Goal: Check status: Check status

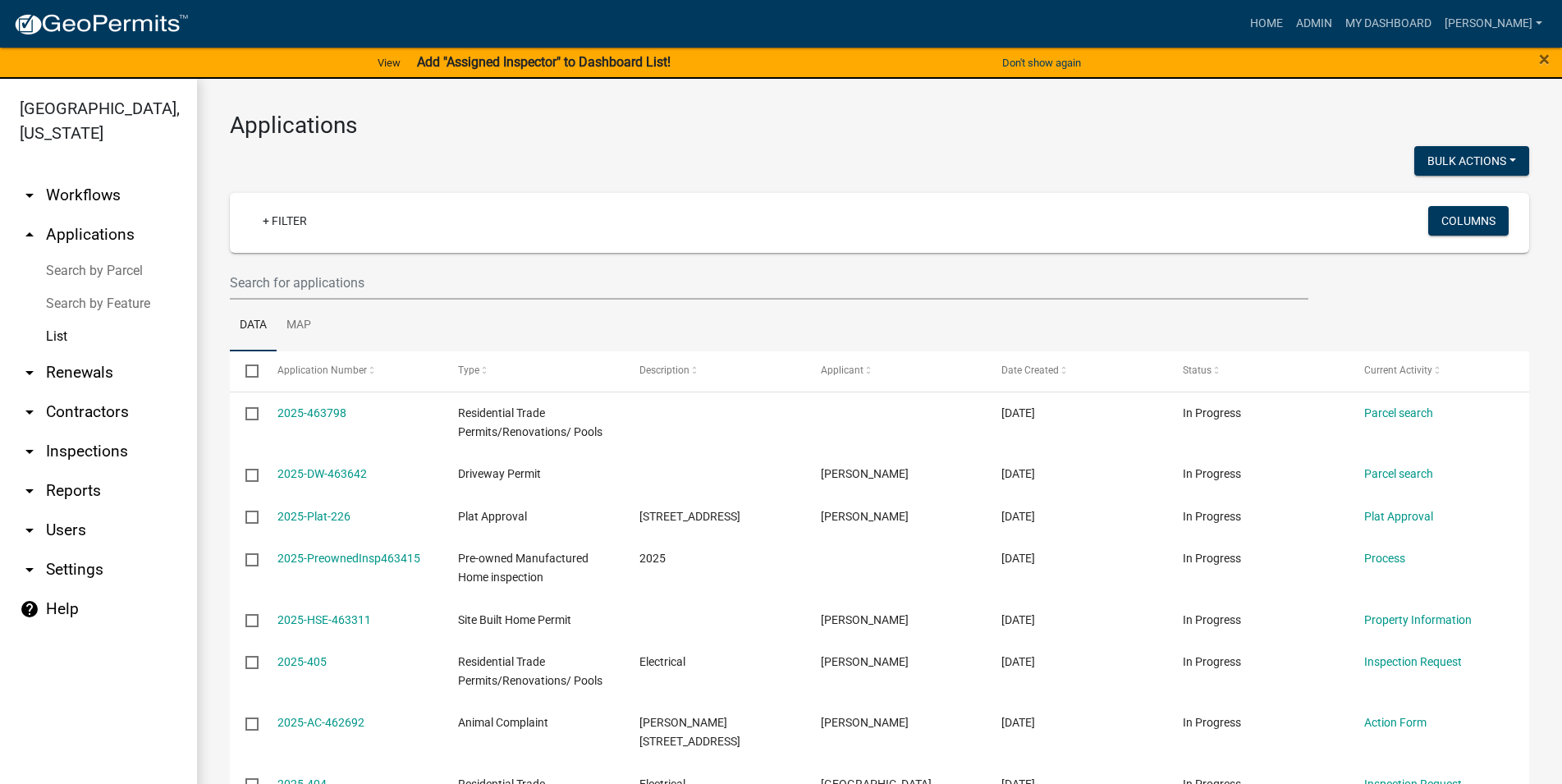
select select "3: 100"
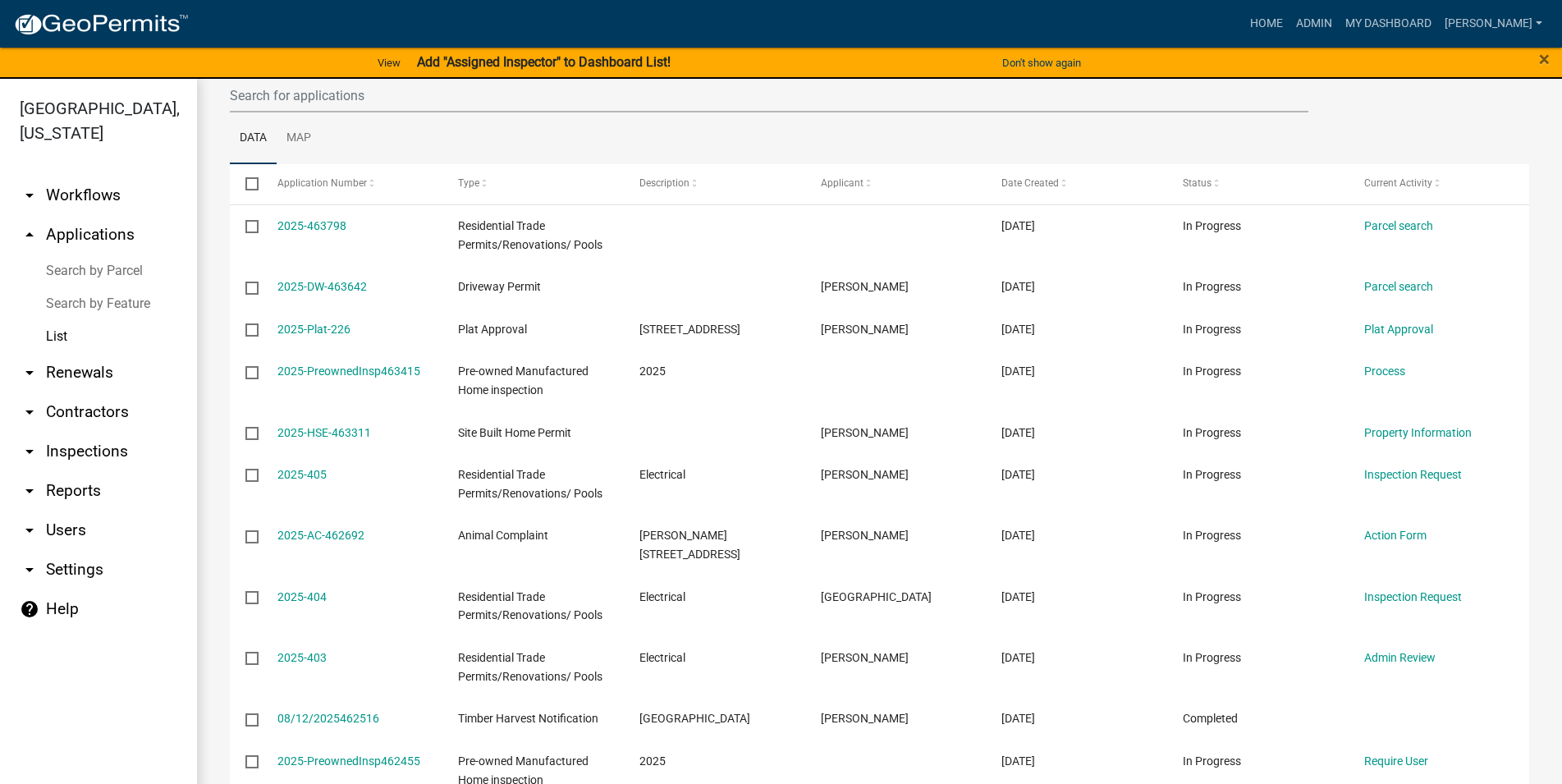
drag, startPoint x: 96, startPoint y: 450, endPoint x: 100, endPoint y: 443, distance: 8.1
click at [96, 446] on link "arrow_drop_down Inspections" at bounding box center [98, 451] width 197 height 39
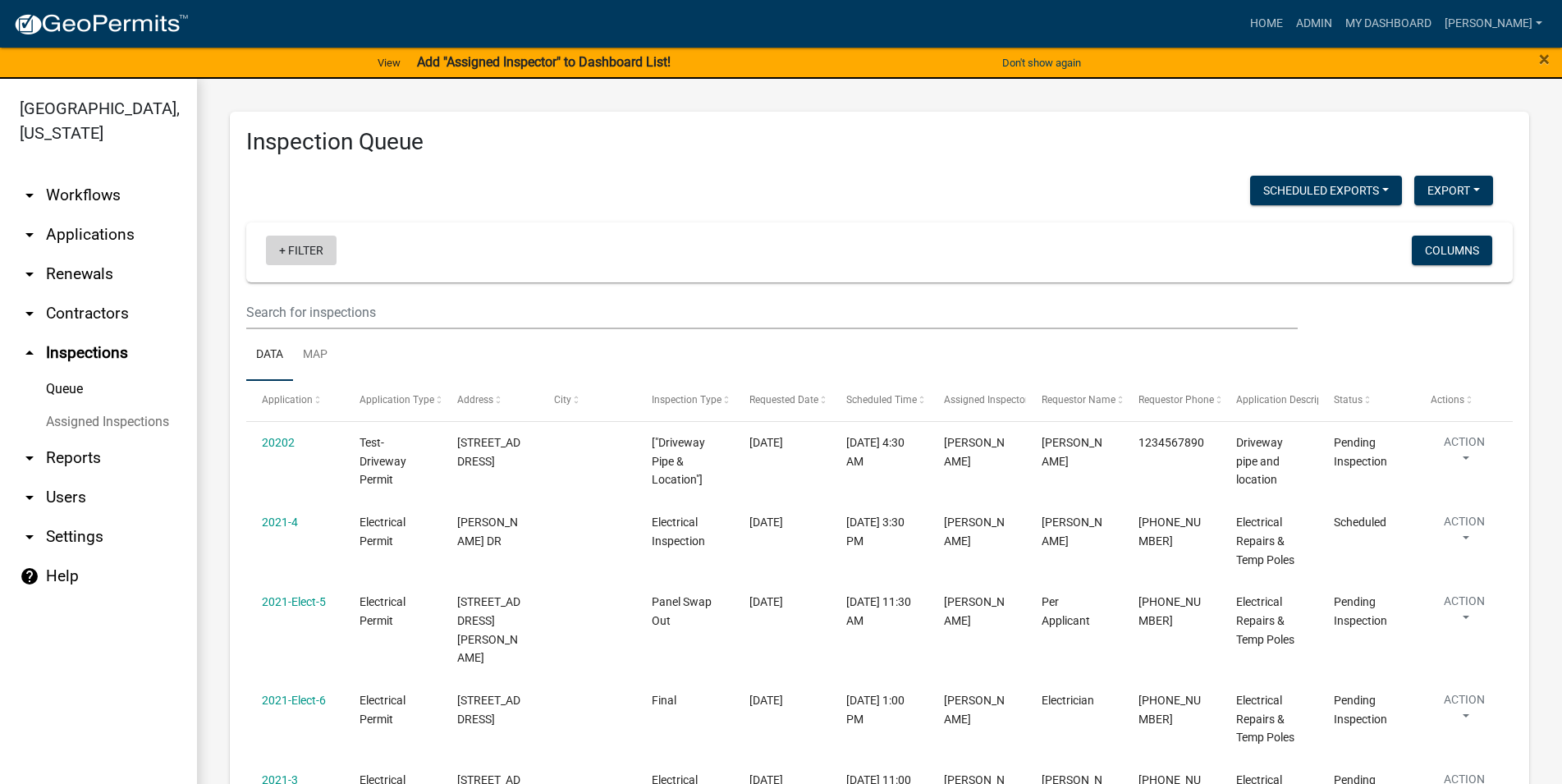
click at [296, 249] on link "+ Filter" at bounding box center [300, 249] width 71 height 30
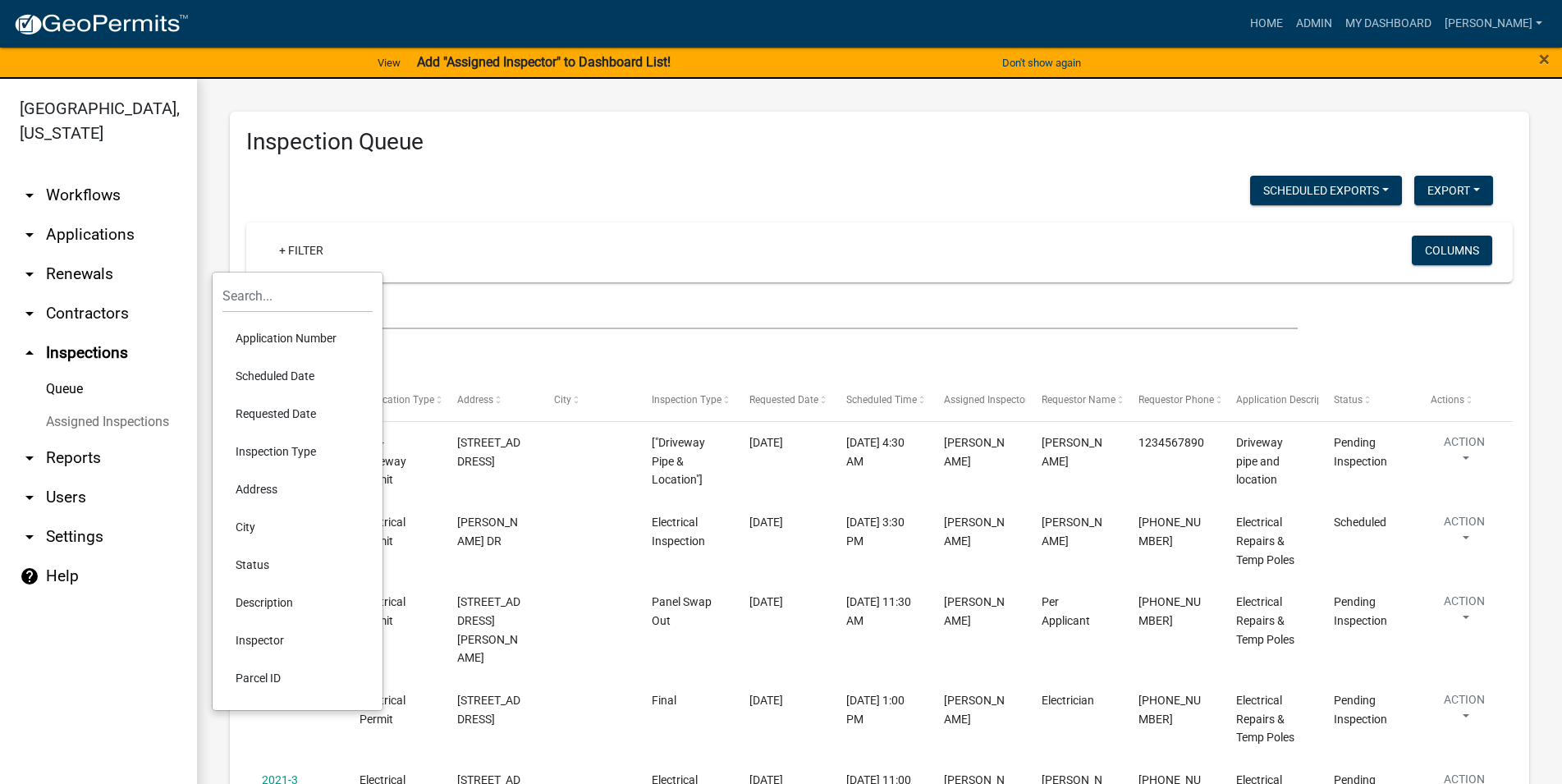
click at [291, 446] on li "Inspection Type" at bounding box center [298, 451] width 150 height 38
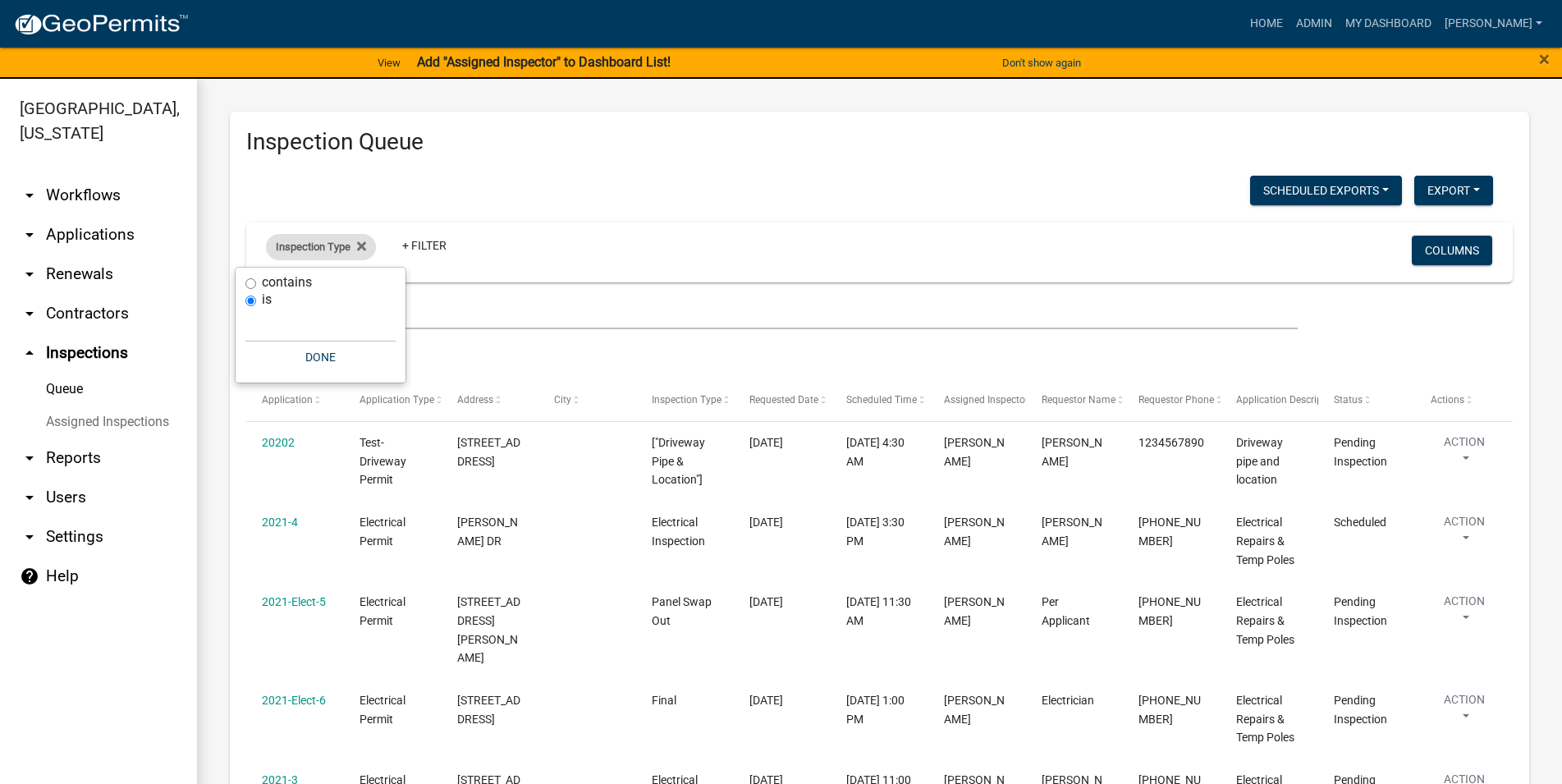
click at [296, 244] on span "Inspection Type" at bounding box center [313, 247] width 75 height 13
click at [350, 244] on span "Inspection Type" at bounding box center [313, 247] width 75 height 13
click at [363, 246] on fa-icon at bounding box center [358, 247] width 15 height 26
click at [112, 241] on link "arrow_drop_down Applications" at bounding box center [98, 235] width 197 height 39
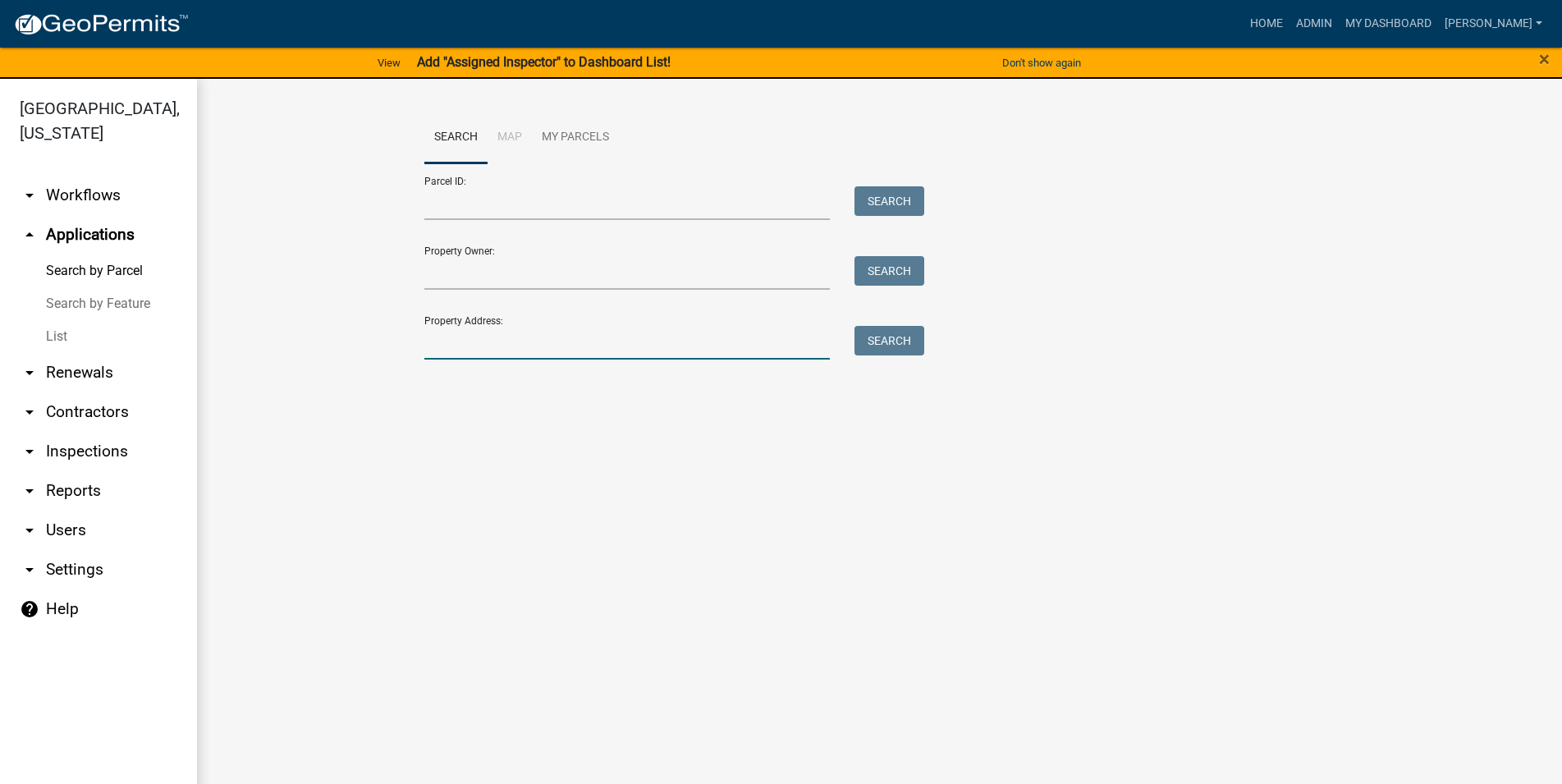
click at [458, 335] on input "Property Address:" at bounding box center [628, 342] width 406 height 34
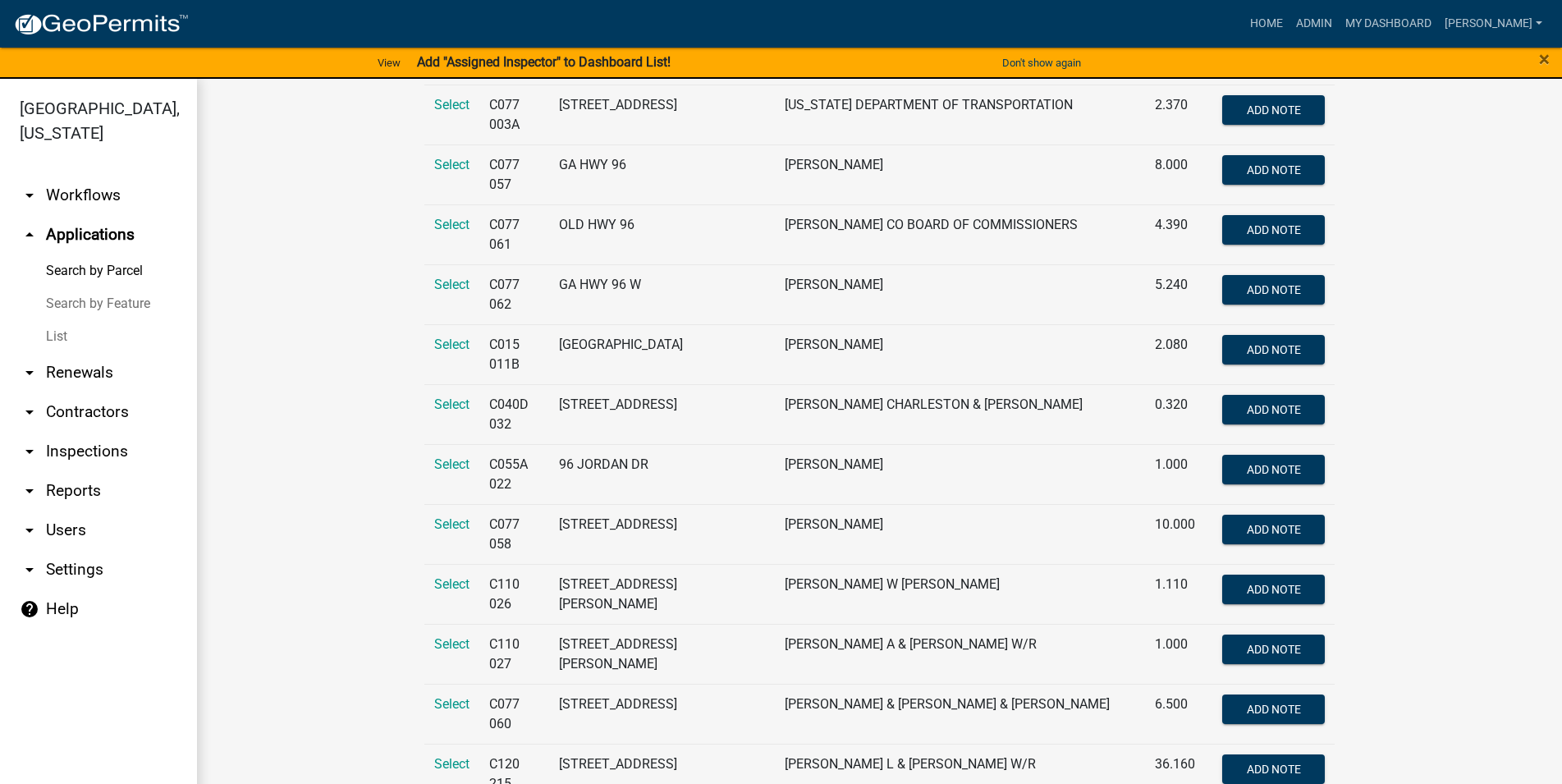
scroll to position [1404, 0]
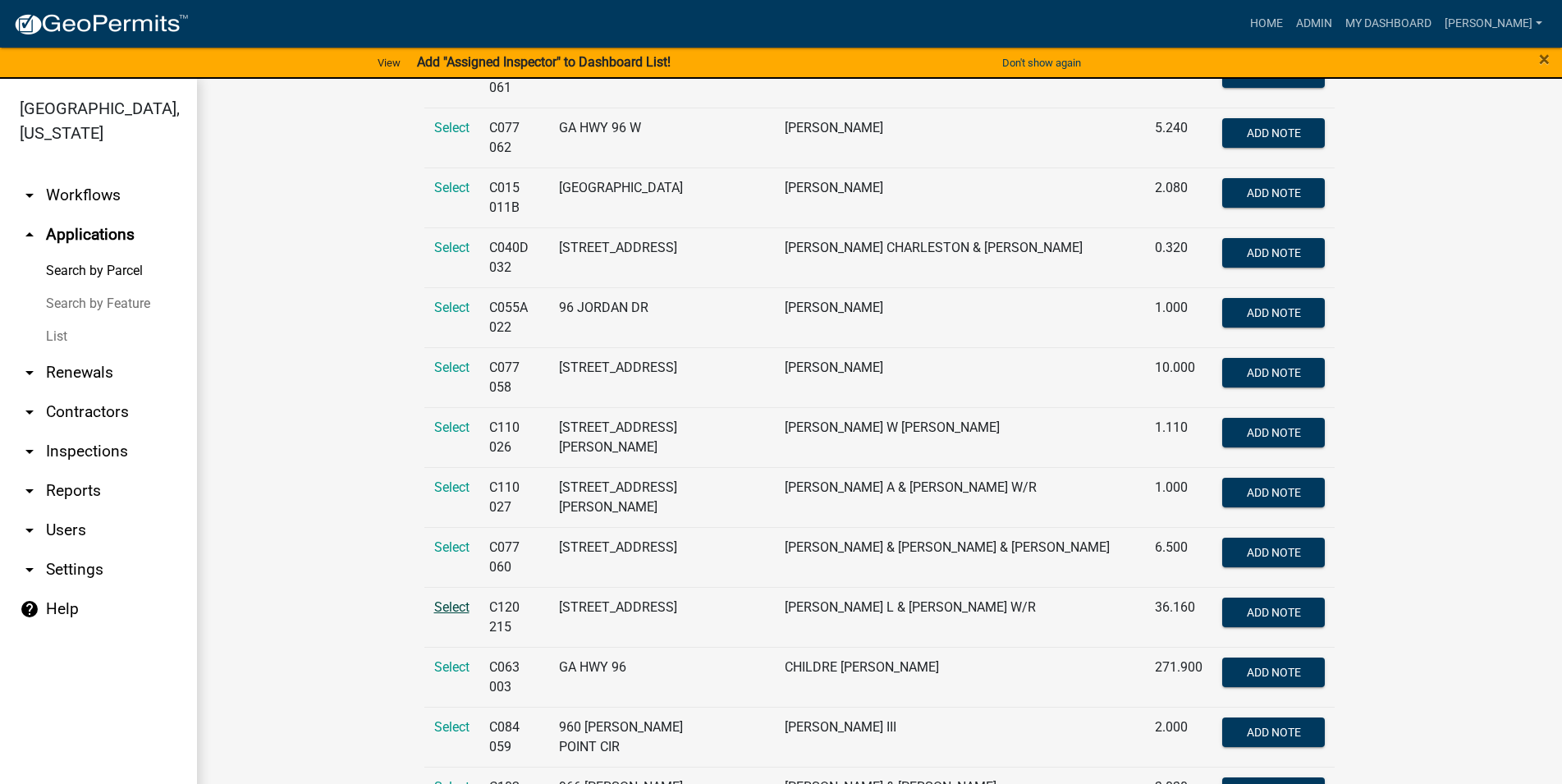
type input "96"
click at [453, 599] on span "Select" at bounding box center [452, 606] width 35 height 15
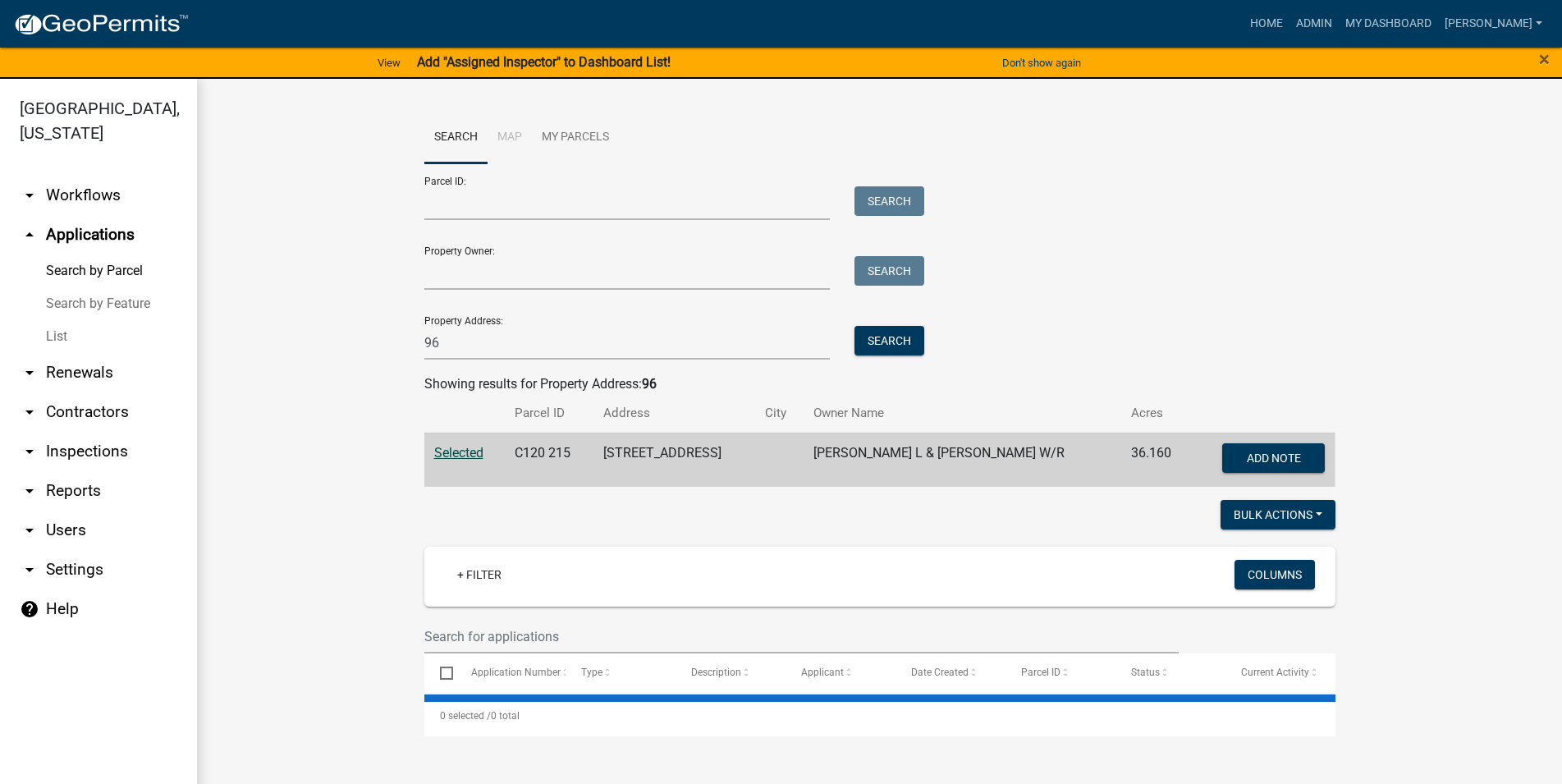
scroll to position [0, 0]
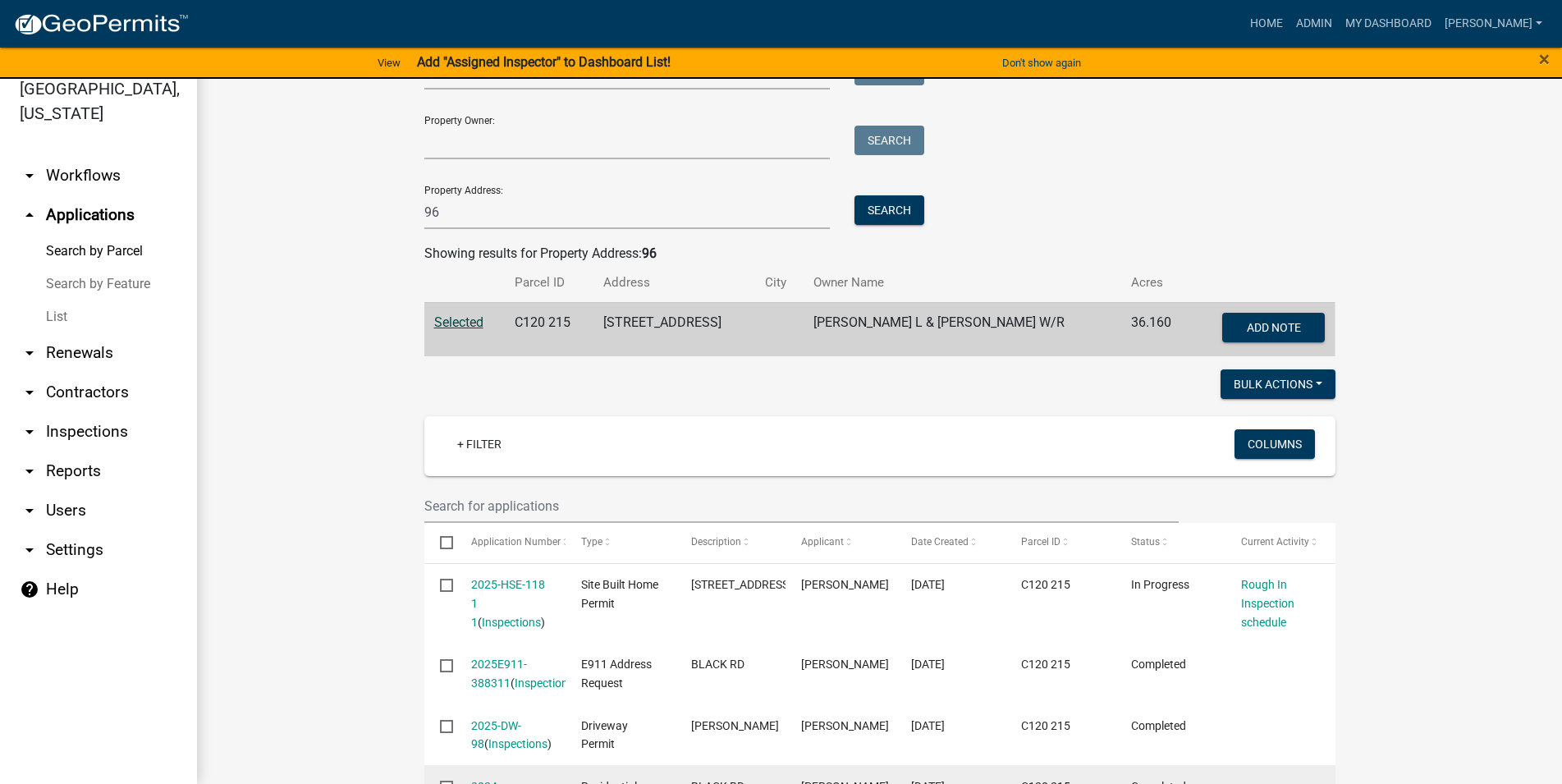
scroll to position [95, 0]
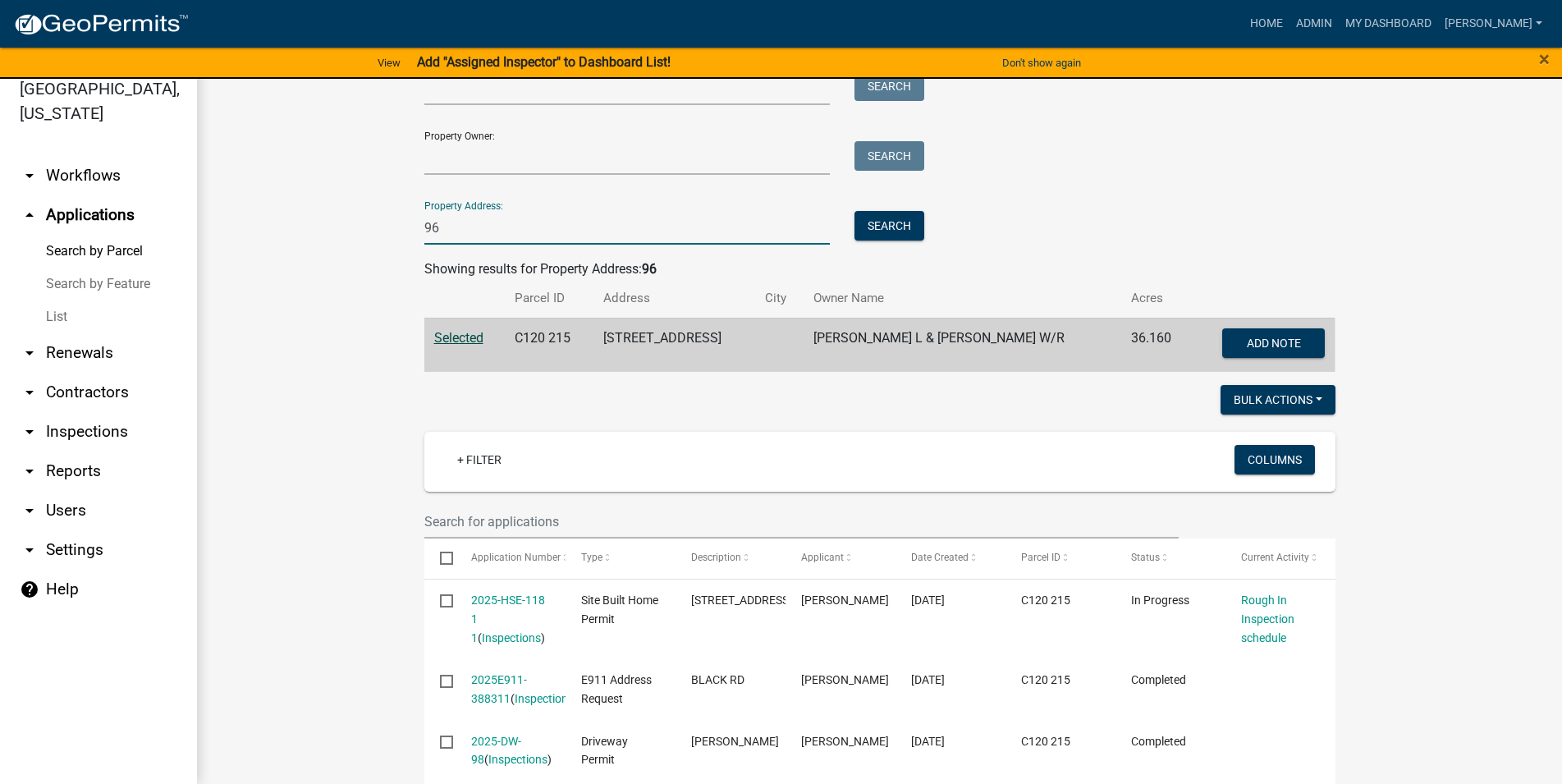
drag, startPoint x: 469, startPoint y: 232, endPoint x: 356, endPoint y: 236, distance: 113.1
click at [425, 236] on input "96" at bounding box center [628, 228] width 406 height 34
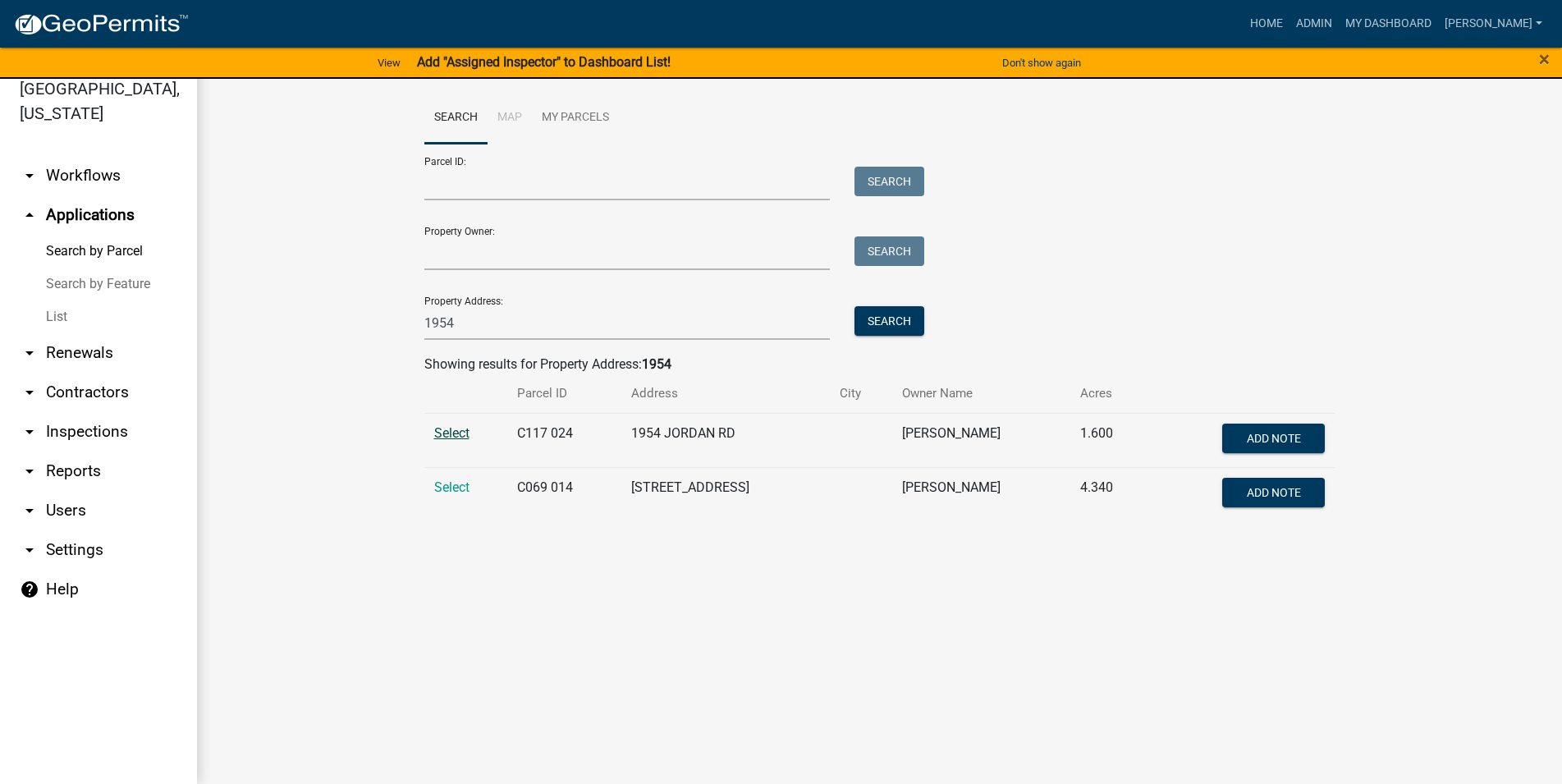
click at [466, 434] on span "Select" at bounding box center [452, 433] width 35 height 15
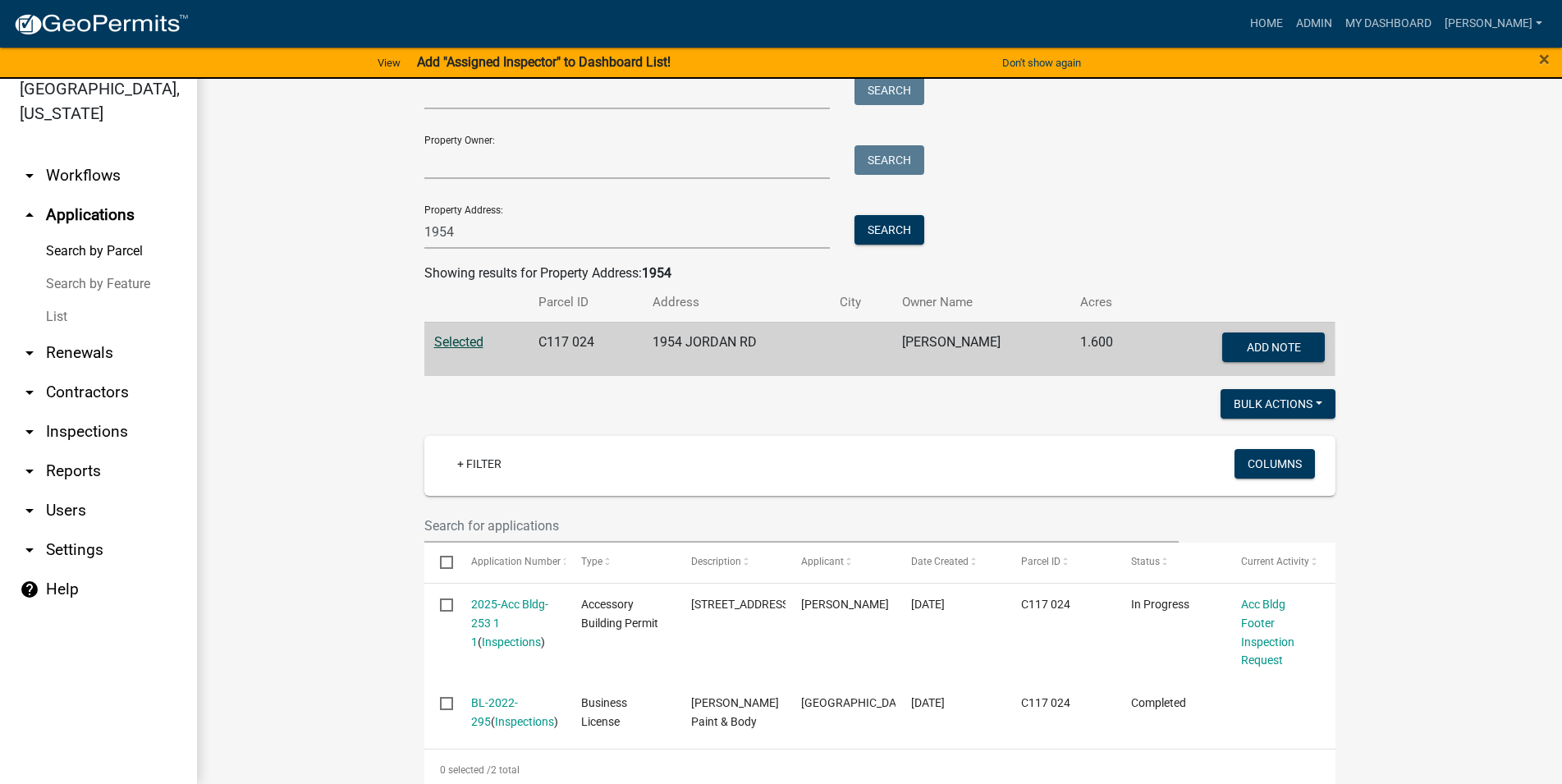
scroll to position [130, 0]
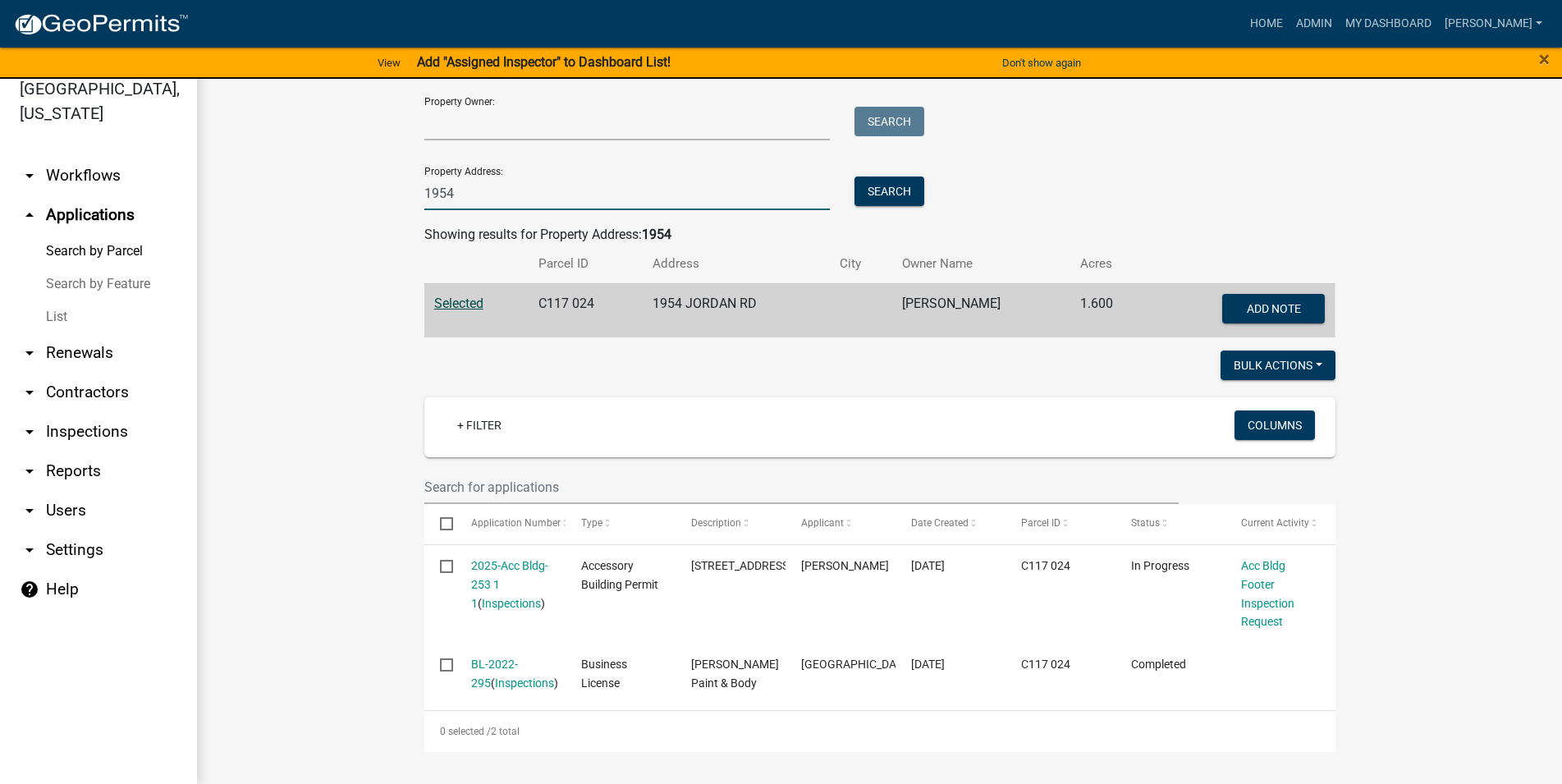
click at [521, 196] on input "1954" at bounding box center [628, 193] width 406 height 34
type input "1"
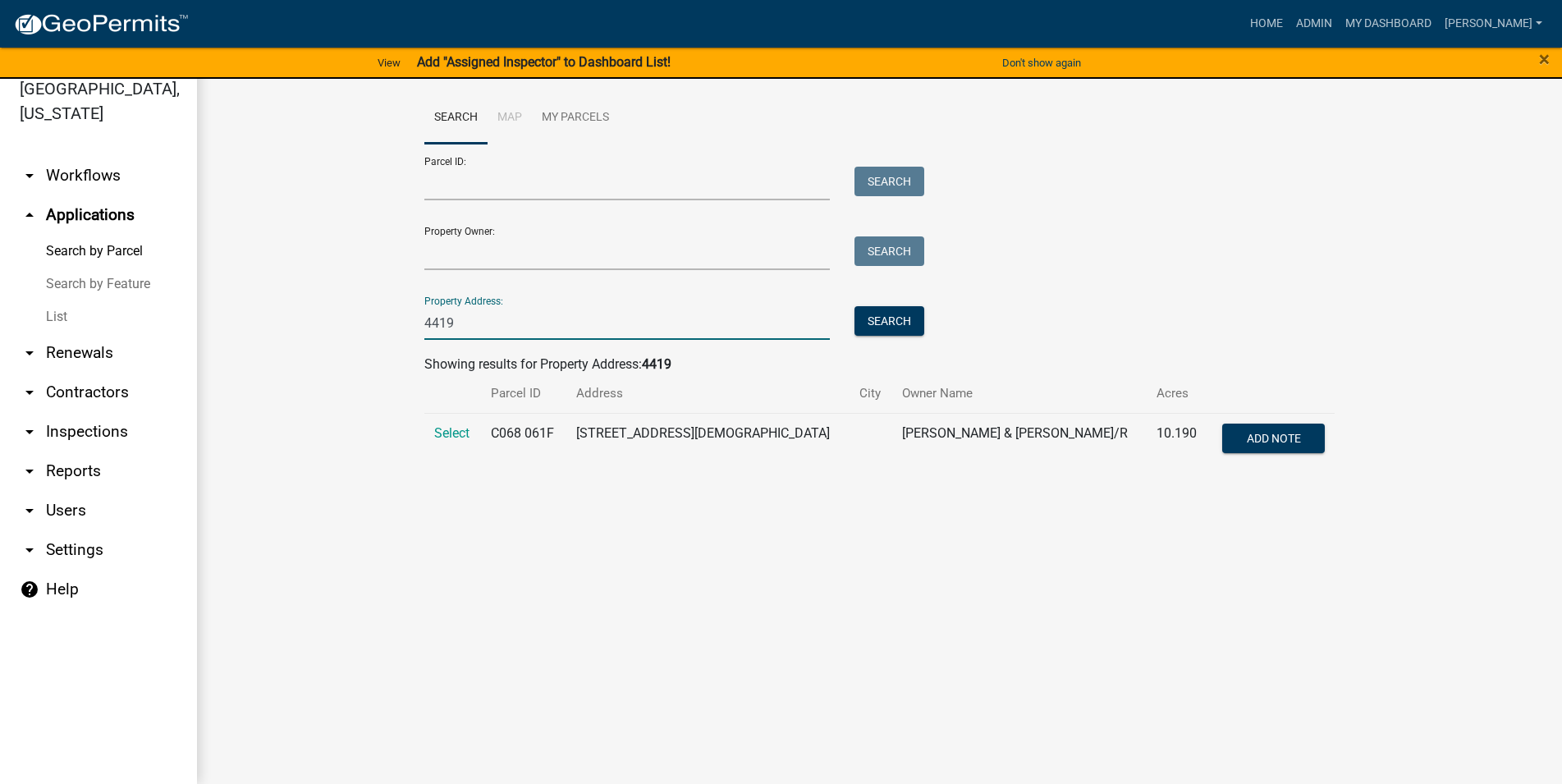
type input "4419"
click at [456, 421] on td "Select" at bounding box center [452, 440] width 56 height 55
click at [456, 431] on span "Select" at bounding box center [452, 433] width 35 height 15
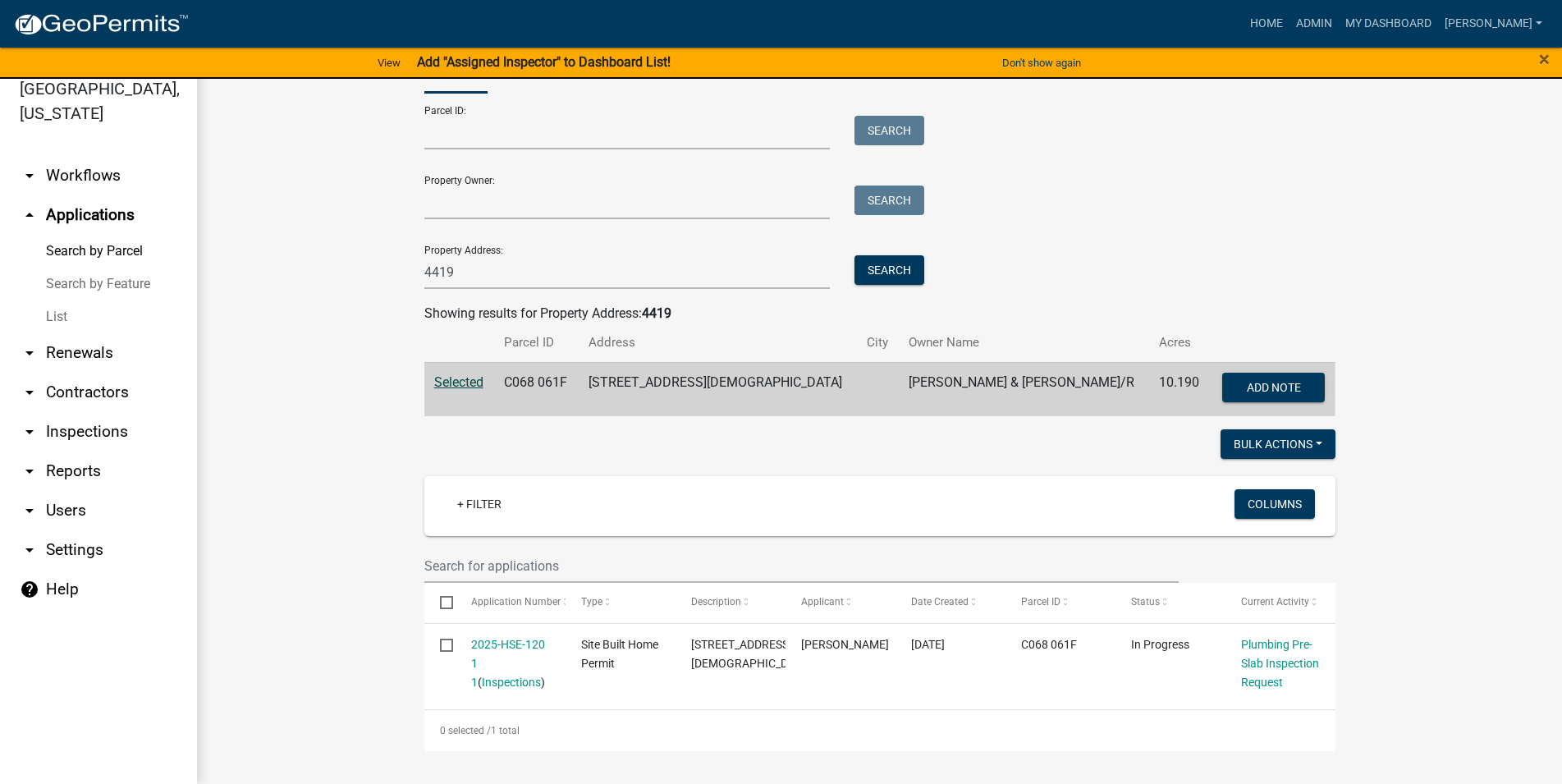
scroll to position [69, 0]
drag, startPoint x: 398, startPoint y: 274, endPoint x: 349, endPoint y: 270, distance: 49.2
click at [425, 276] on input "4419" at bounding box center [628, 273] width 406 height 34
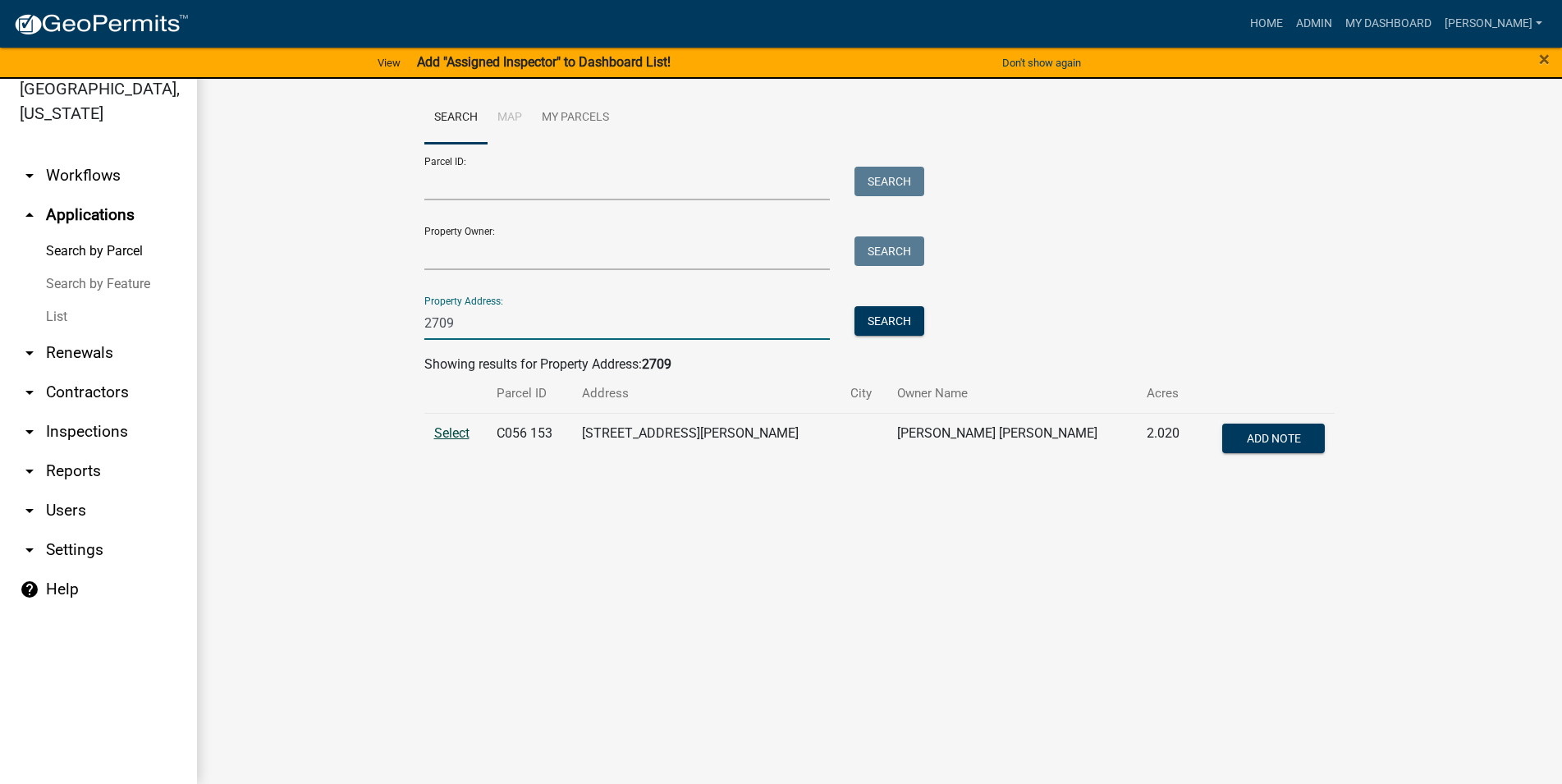
type input "2709"
click at [456, 430] on span "Select" at bounding box center [452, 433] width 35 height 15
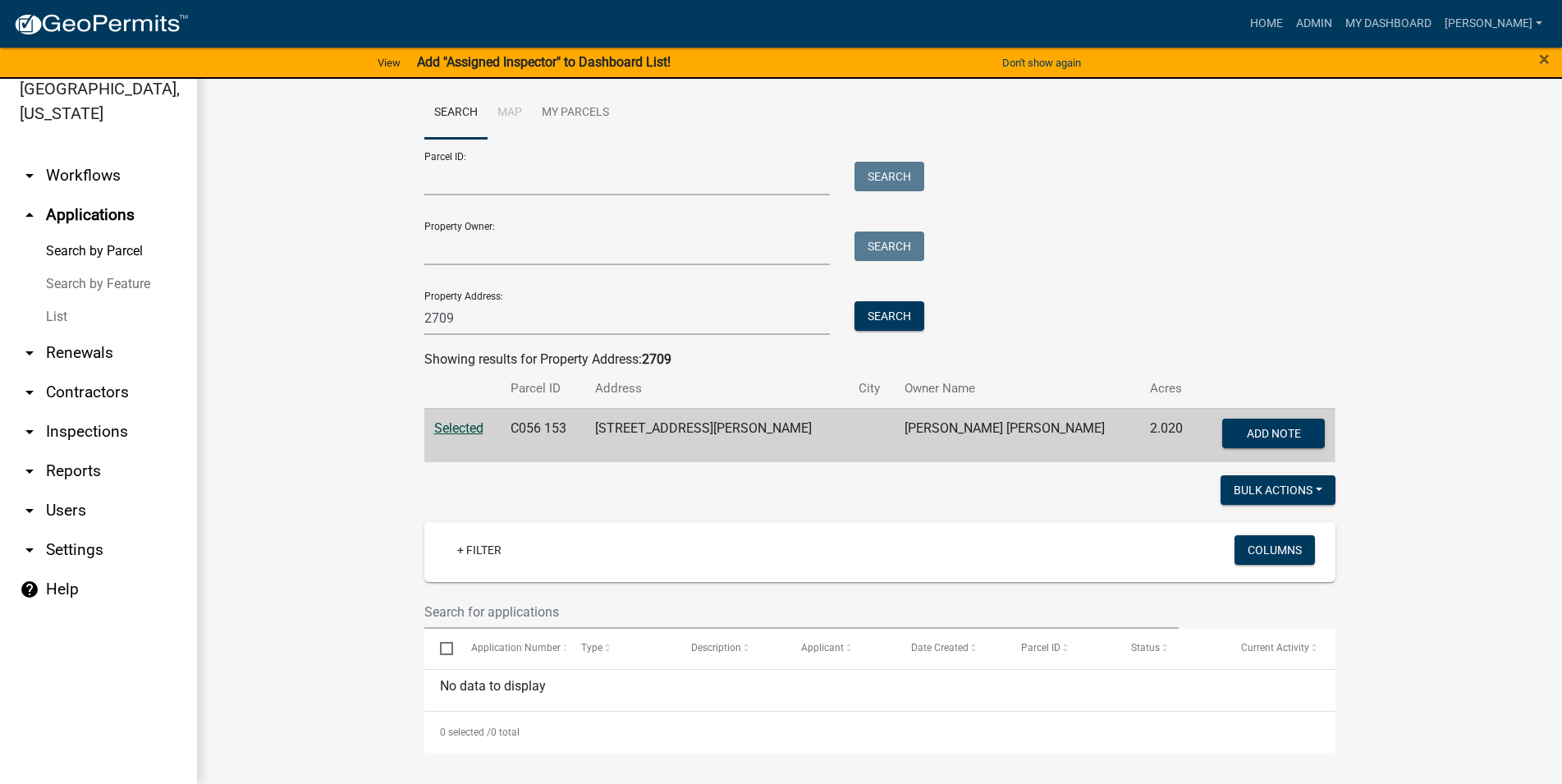
scroll to position [6, 0]
click at [468, 425] on span "Selected" at bounding box center [459, 426] width 49 height 15
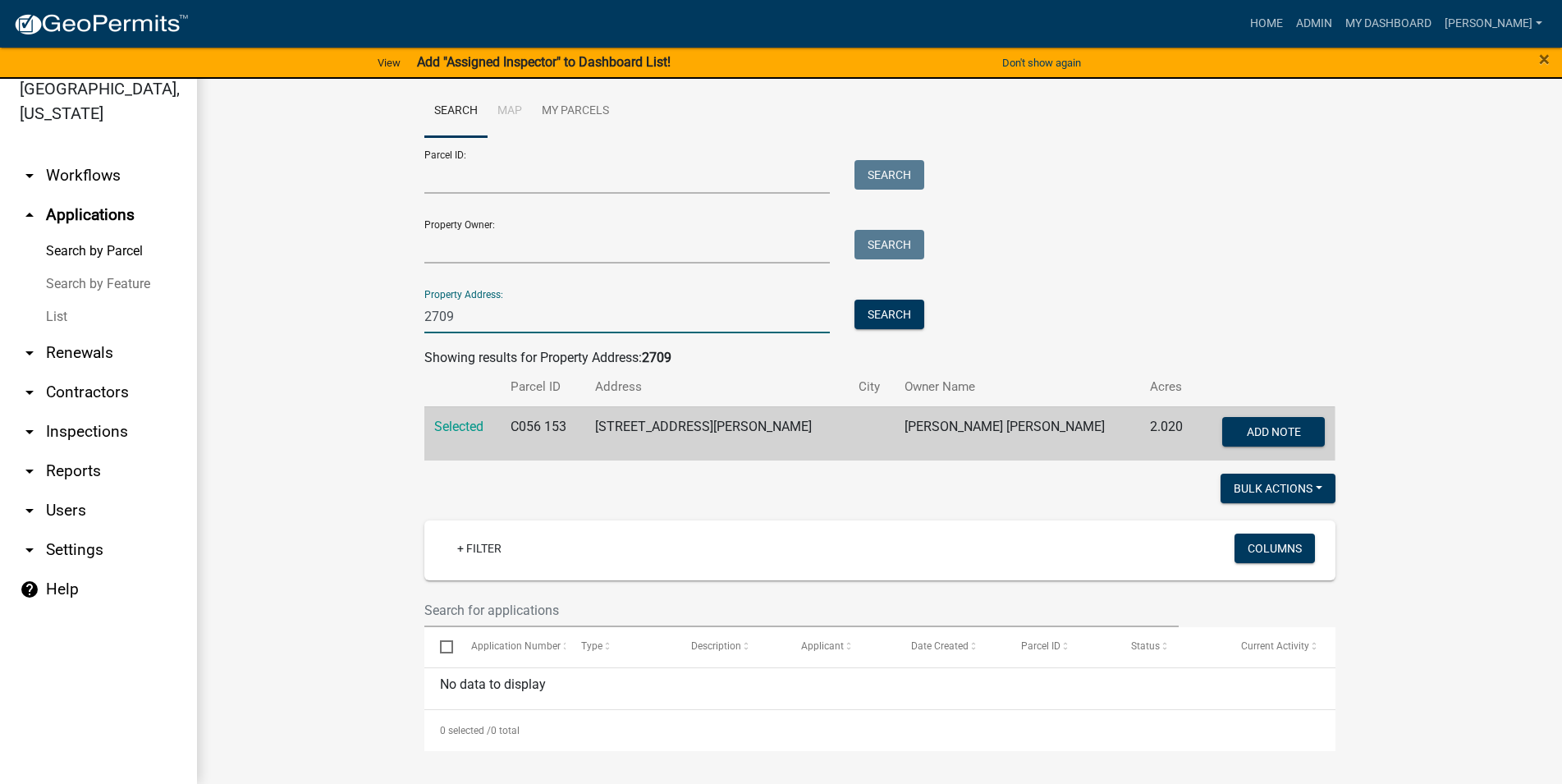
drag, startPoint x: 478, startPoint y: 317, endPoint x: 306, endPoint y: 306, distance: 172.4
click at [425, 306] on input "2709" at bounding box center [628, 316] width 406 height 34
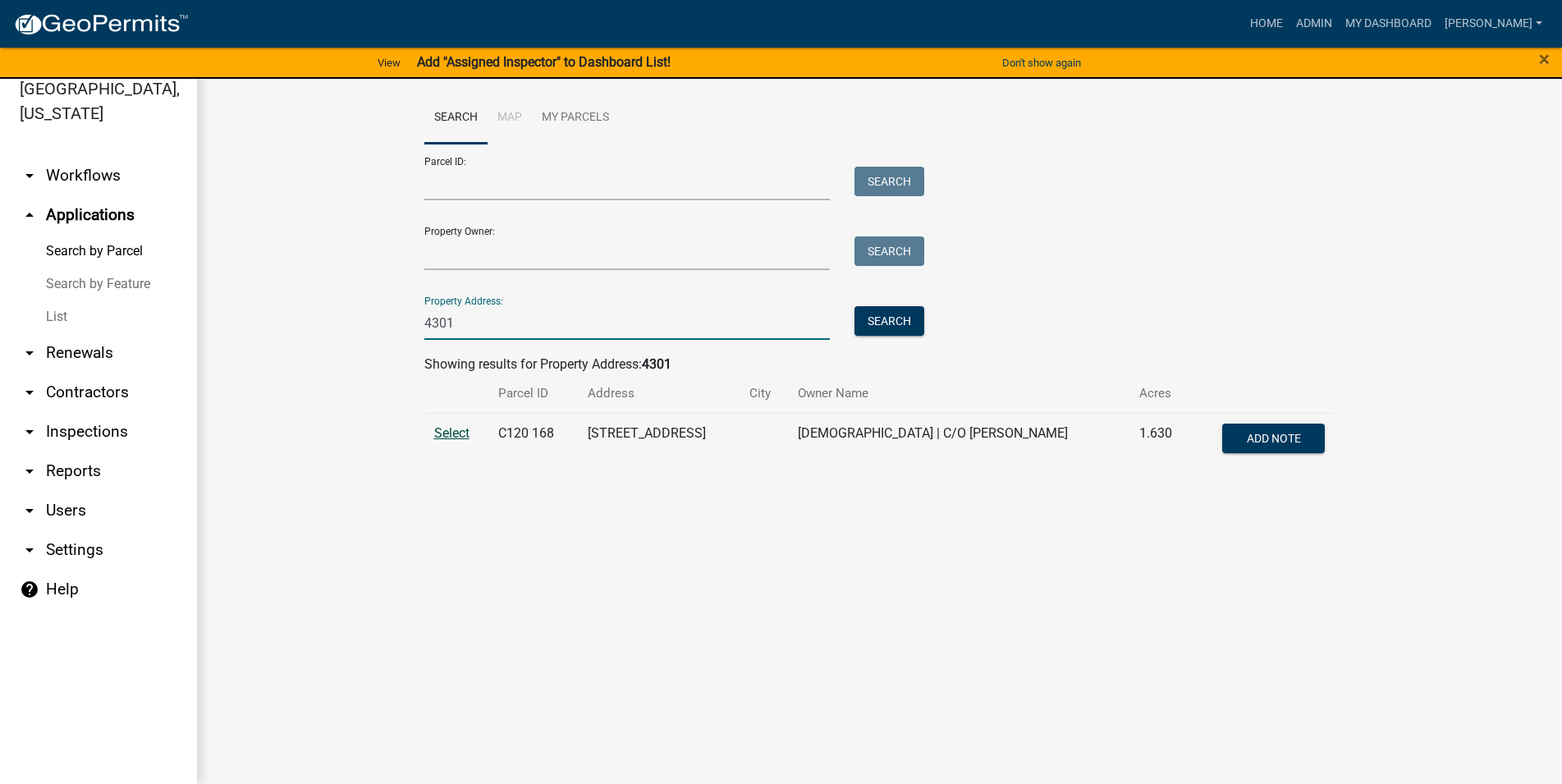
type input "4301"
click at [466, 436] on span "Select" at bounding box center [452, 433] width 35 height 15
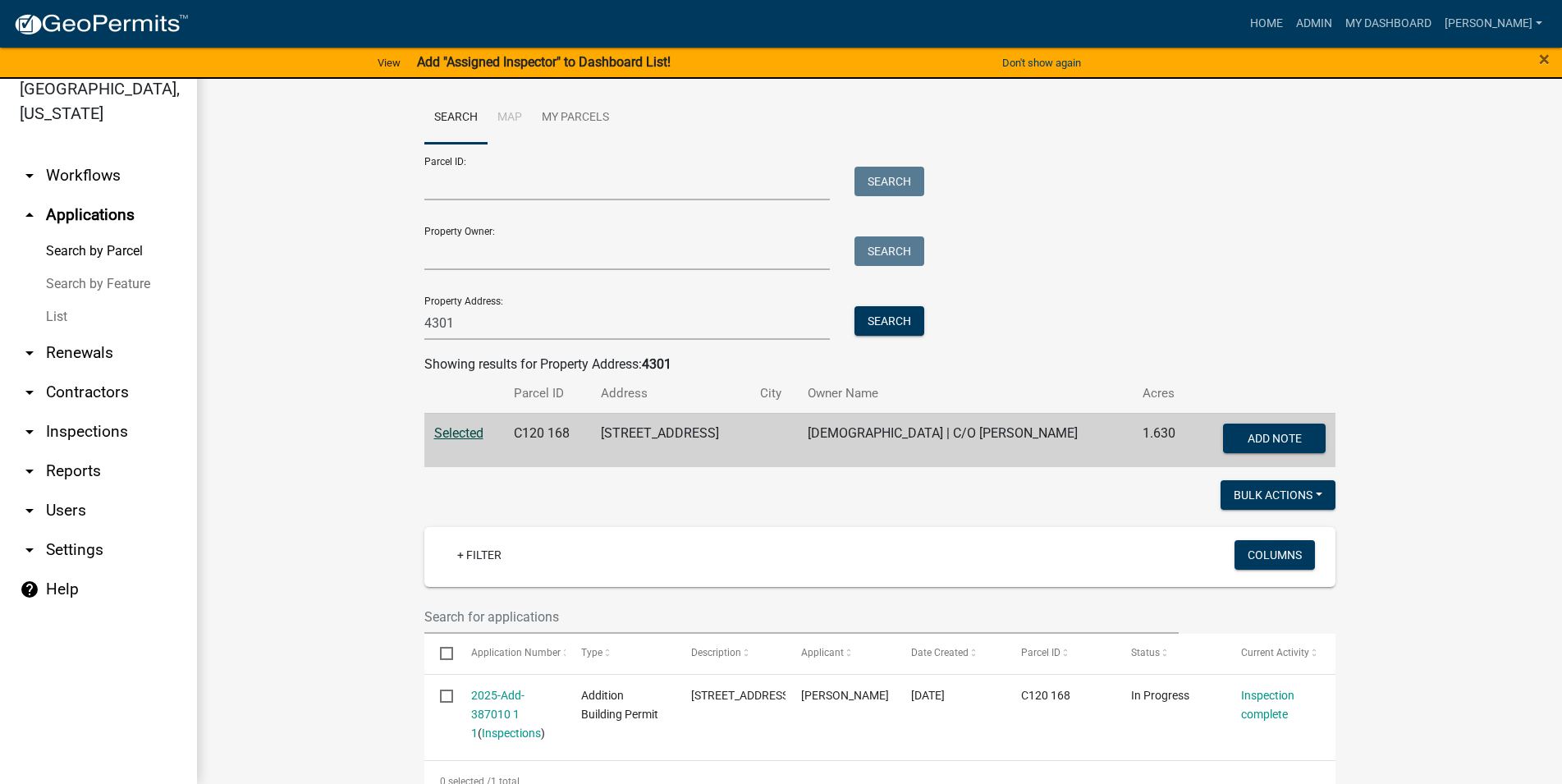
scroll to position [50, 0]
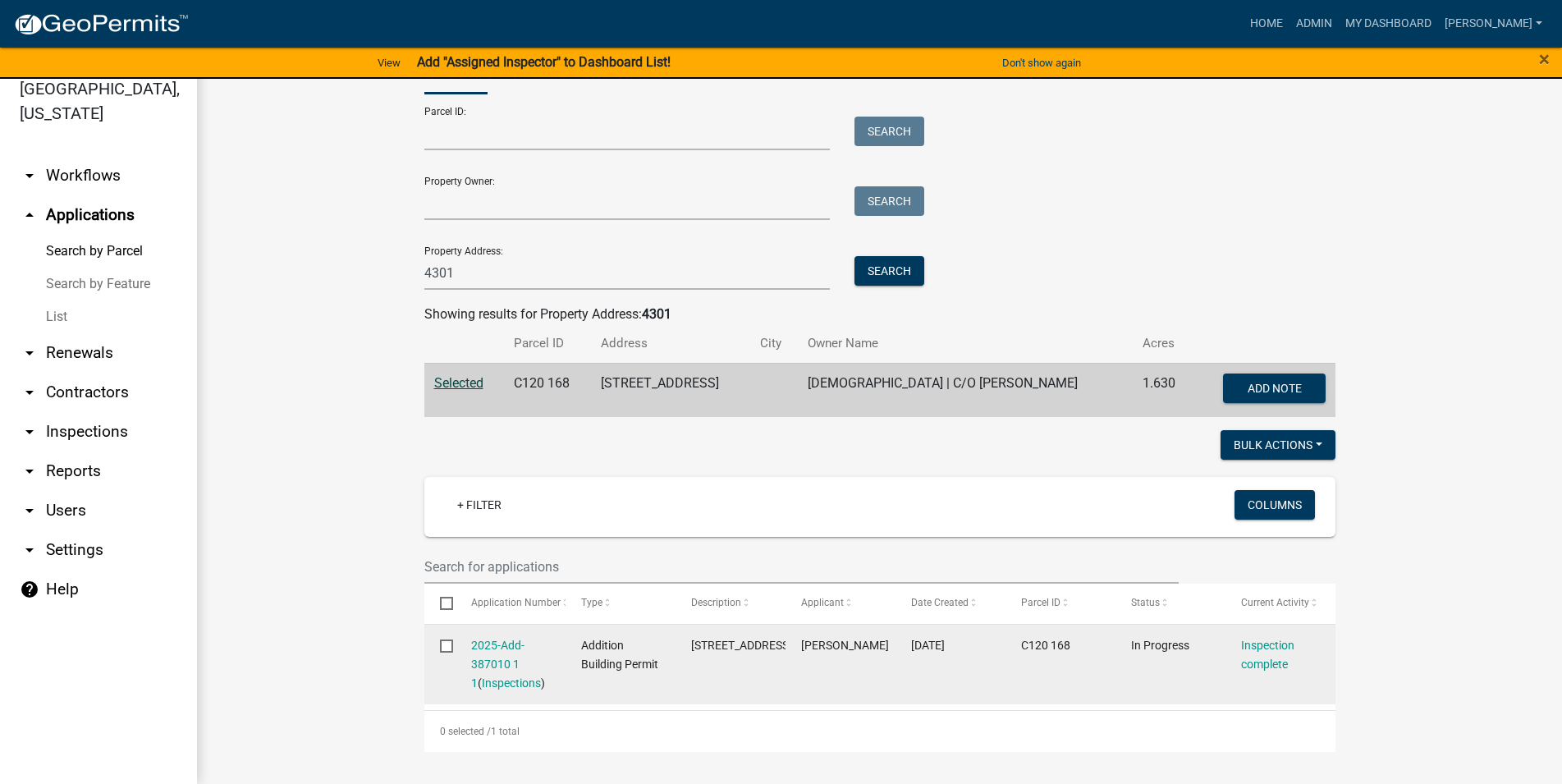
click at [1265, 636] on datatable-body-cell "Inspection complete" at bounding box center [1280, 664] width 110 height 80
click at [1267, 642] on link "Inspection complete" at bounding box center [1268, 654] width 54 height 32
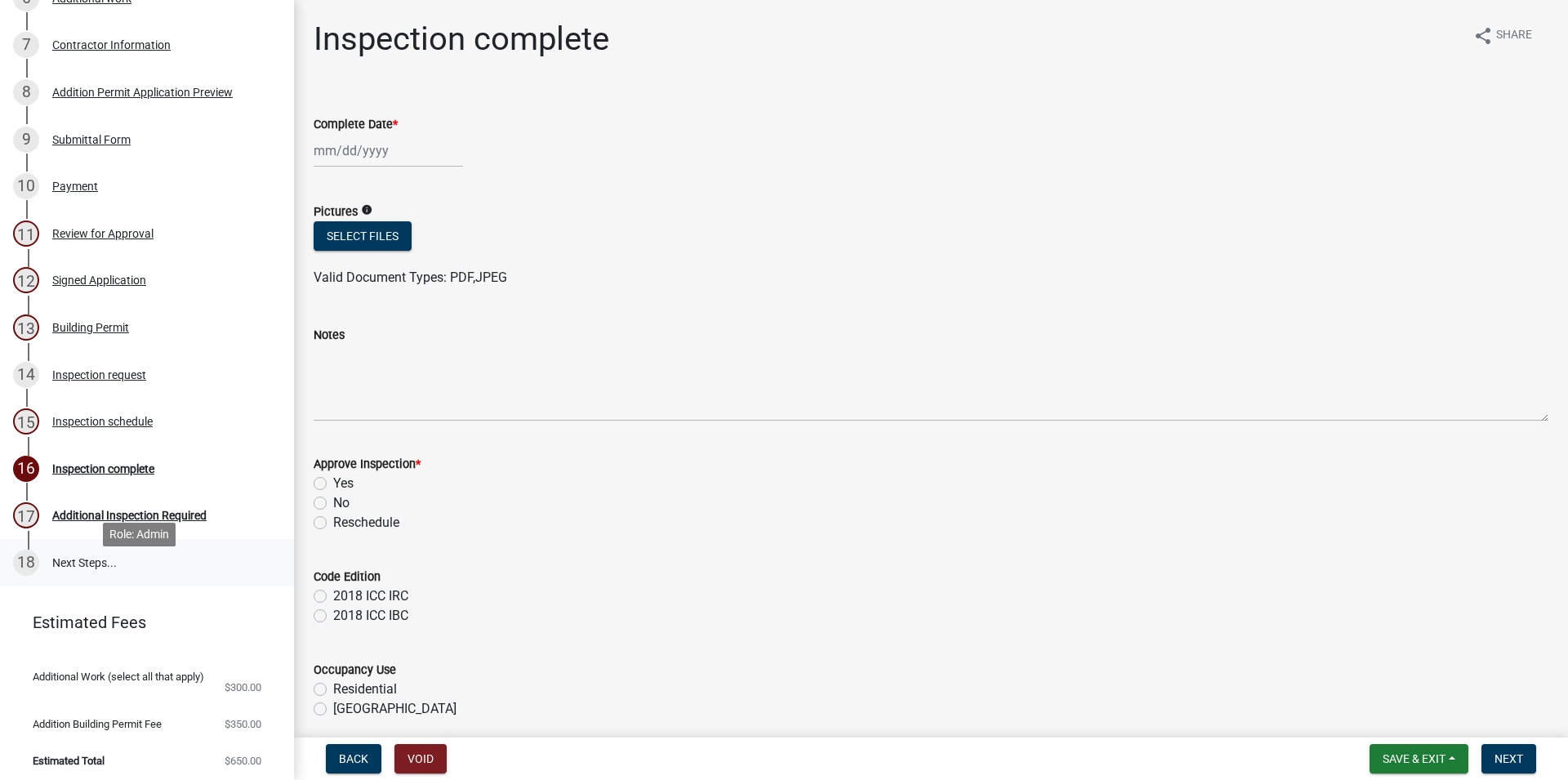
scroll to position [513, 0]
click at [153, 368] on div "14 Inspection request" at bounding box center [141, 374] width 254 height 26
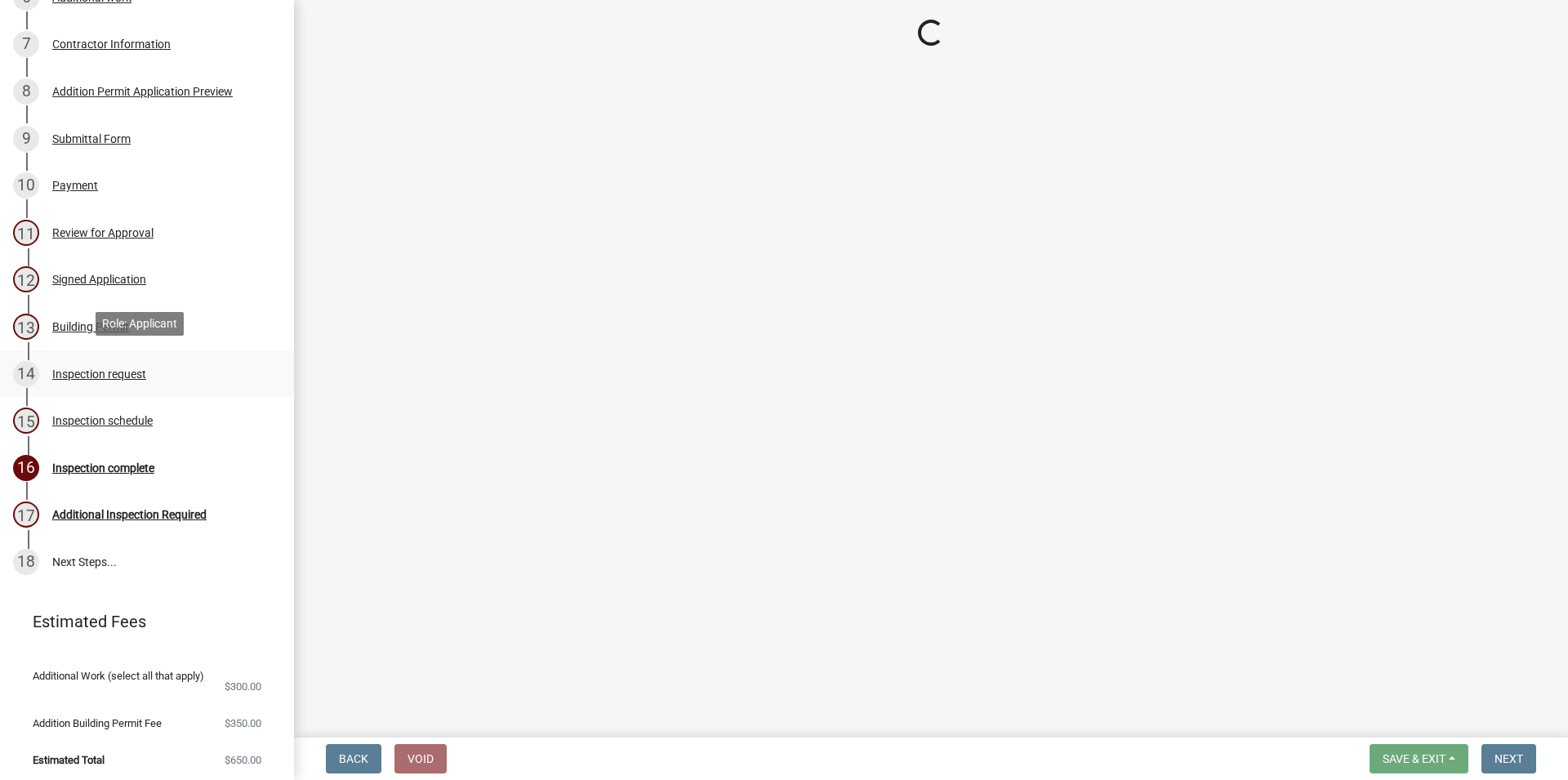
select select "cd8b4e5b-1e2f-41a9-9e41-35cf84ce3714"
select select "604f01d9-b0d9-4f7d-a319-bd903df8b221"
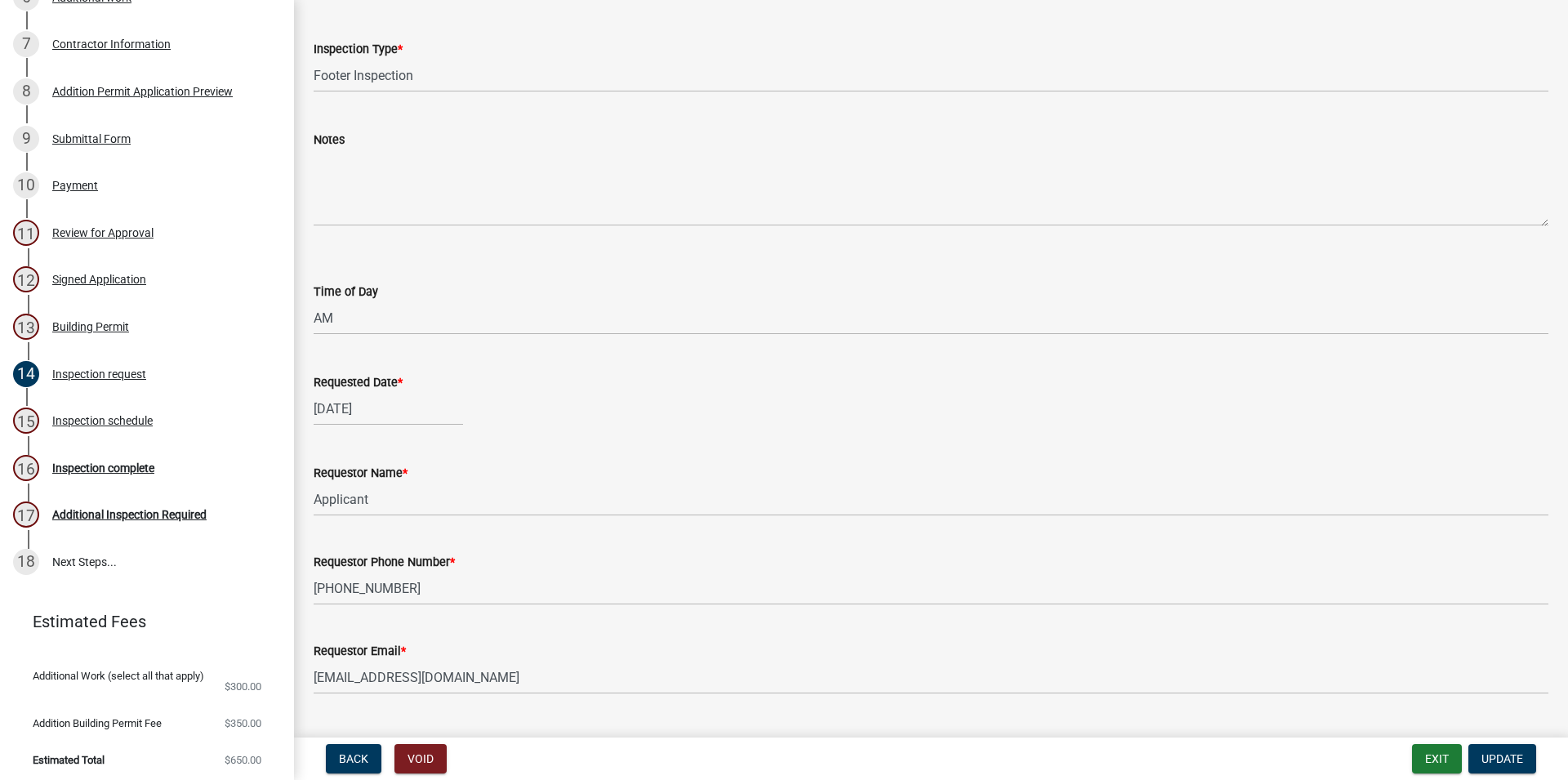
scroll to position [134, 0]
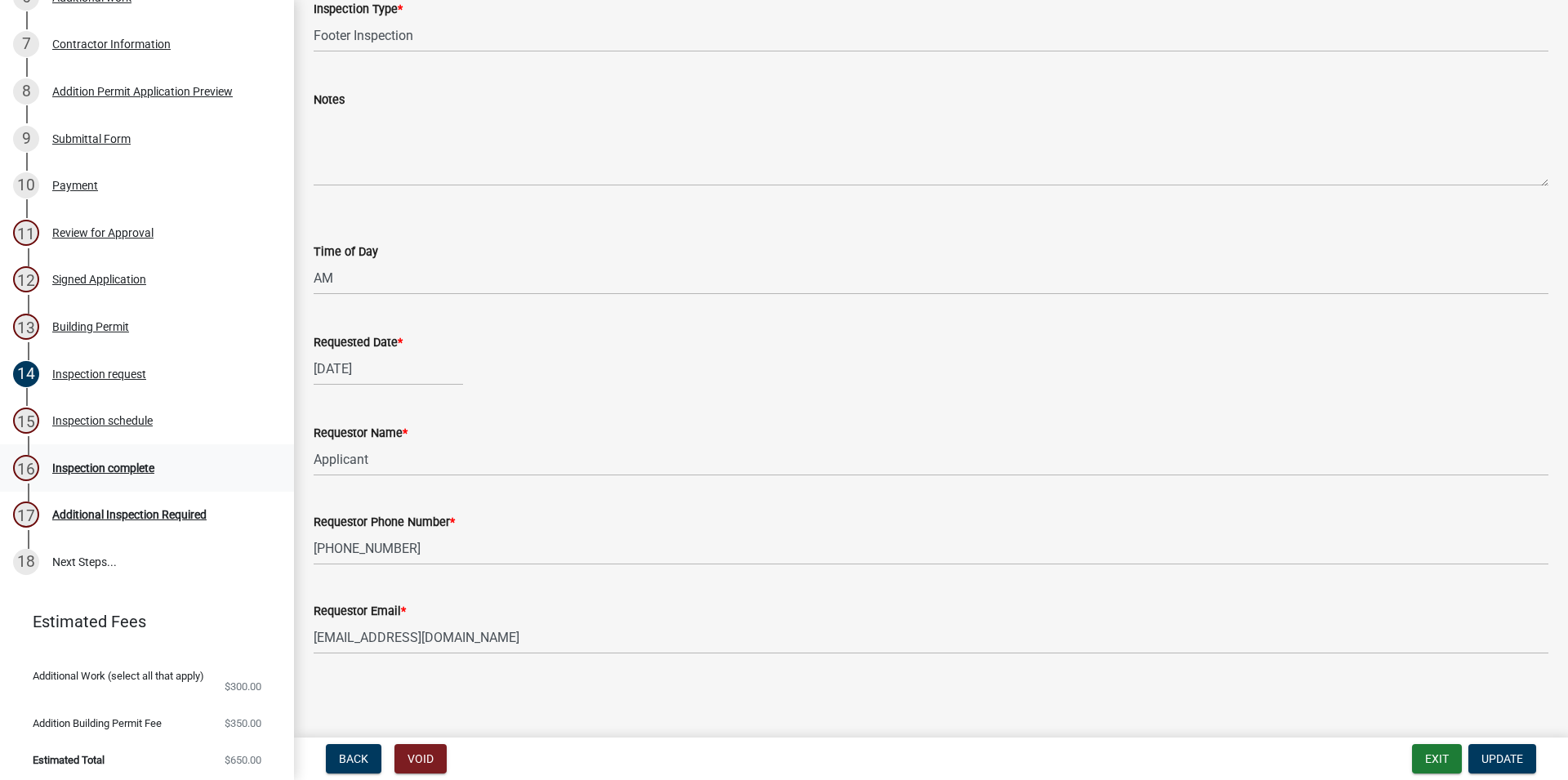
click at [94, 462] on div "Inspection complete" at bounding box center [103, 468] width 102 height 12
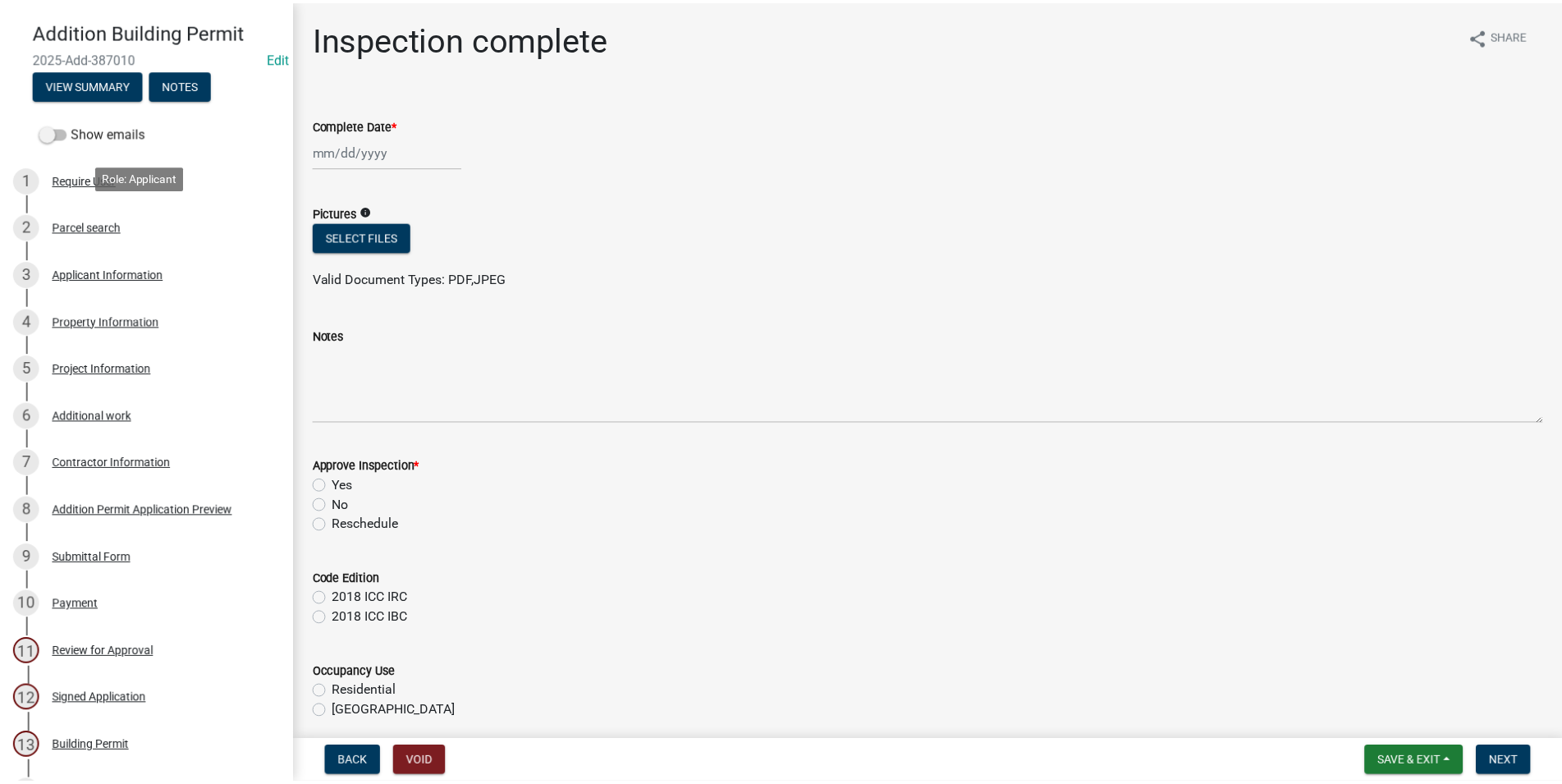
scroll to position [0, 0]
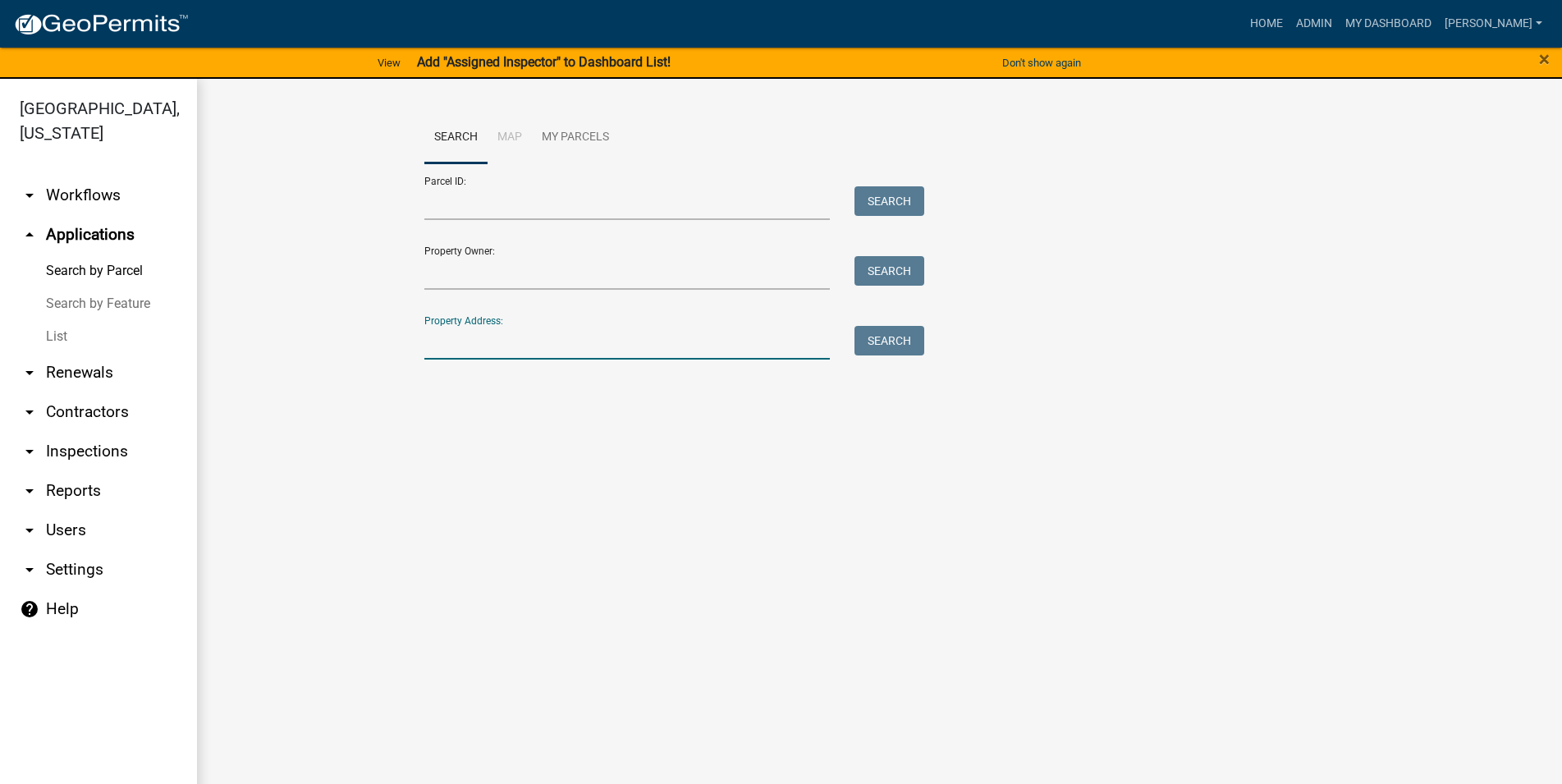
click at [527, 342] on input "Property Address:" at bounding box center [628, 342] width 406 height 34
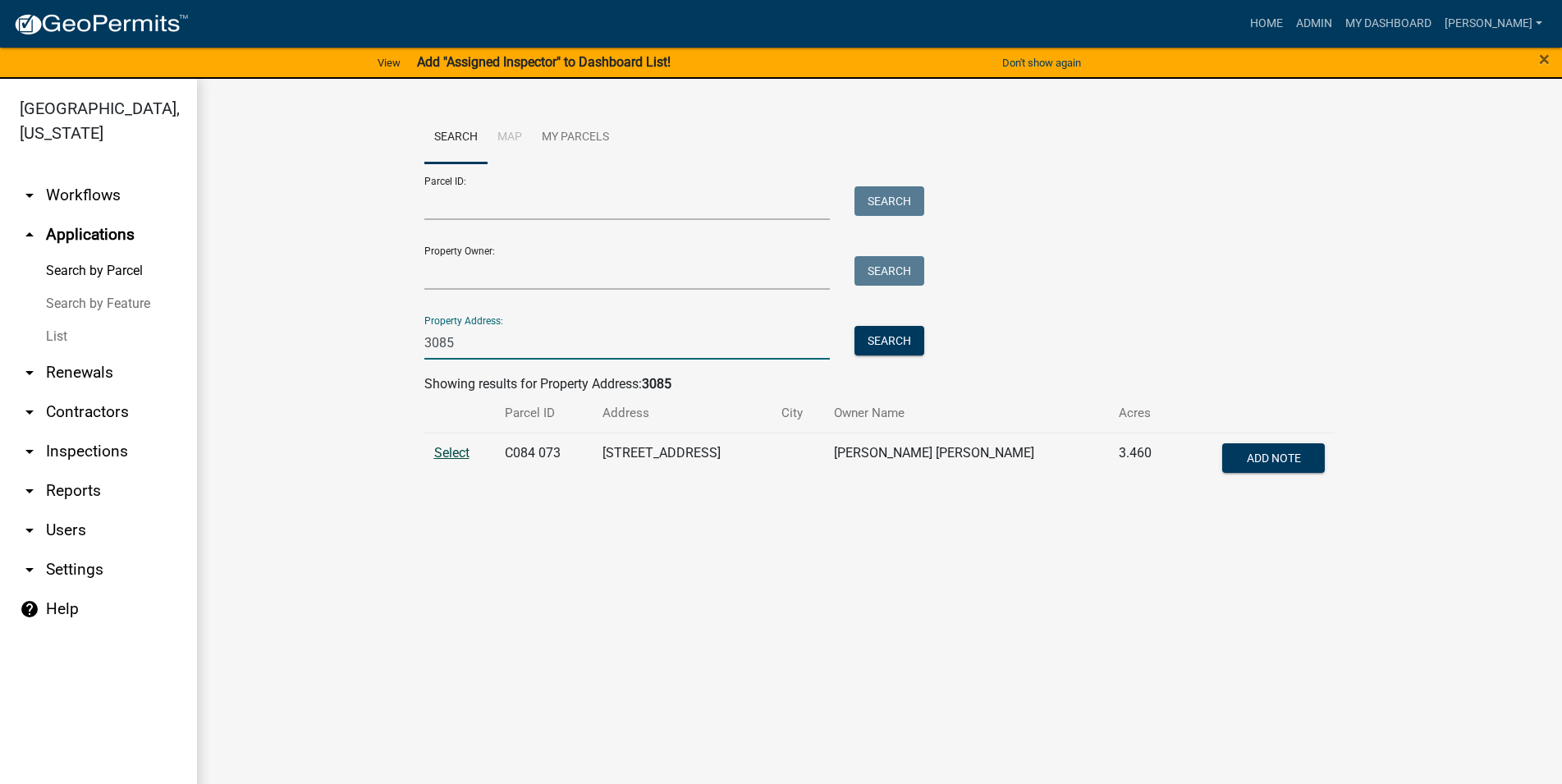
type input "3085"
click at [452, 451] on span "Select" at bounding box center [452, 452] width 35 height 15
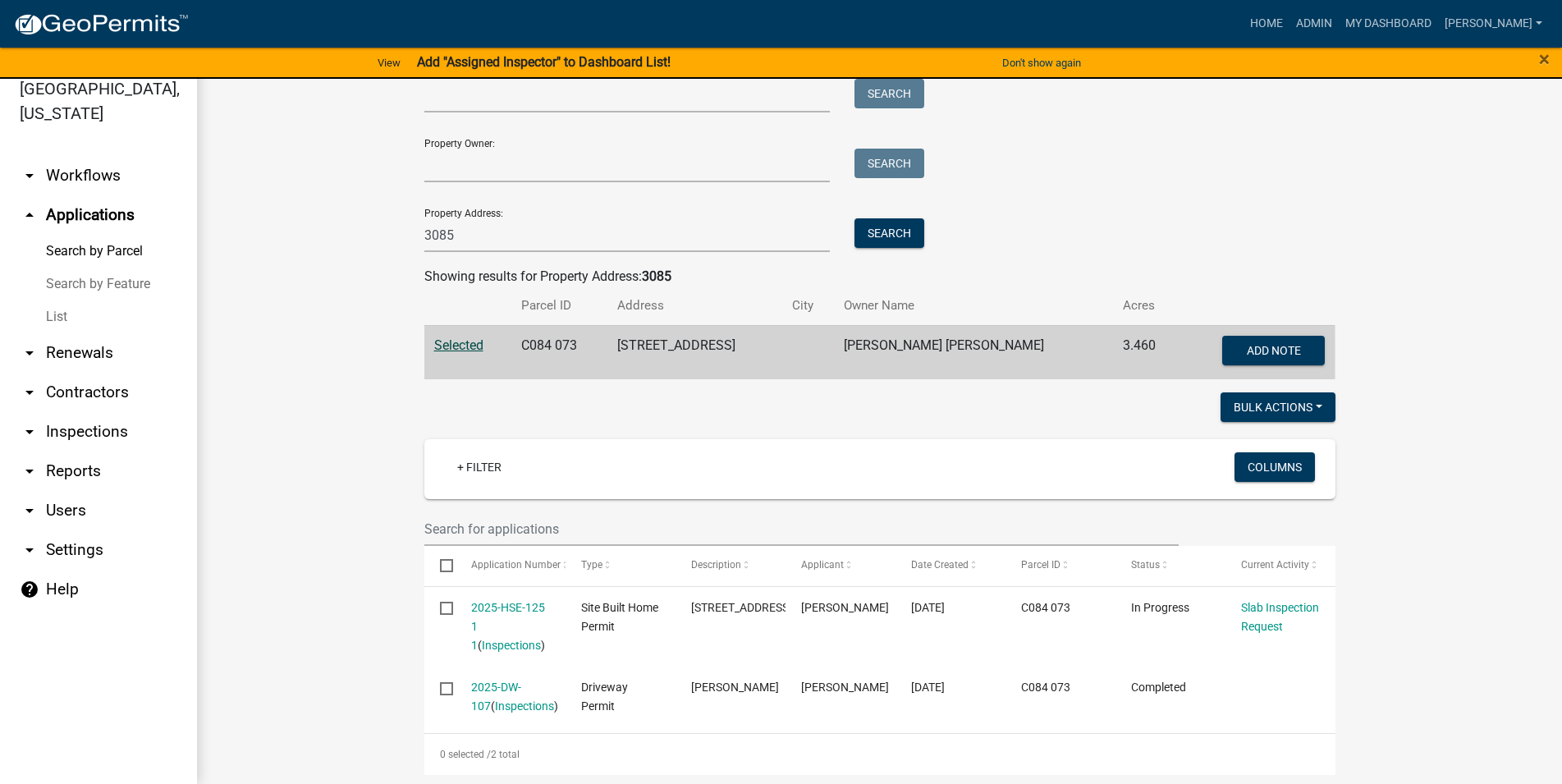
scroll to position [112, 0]
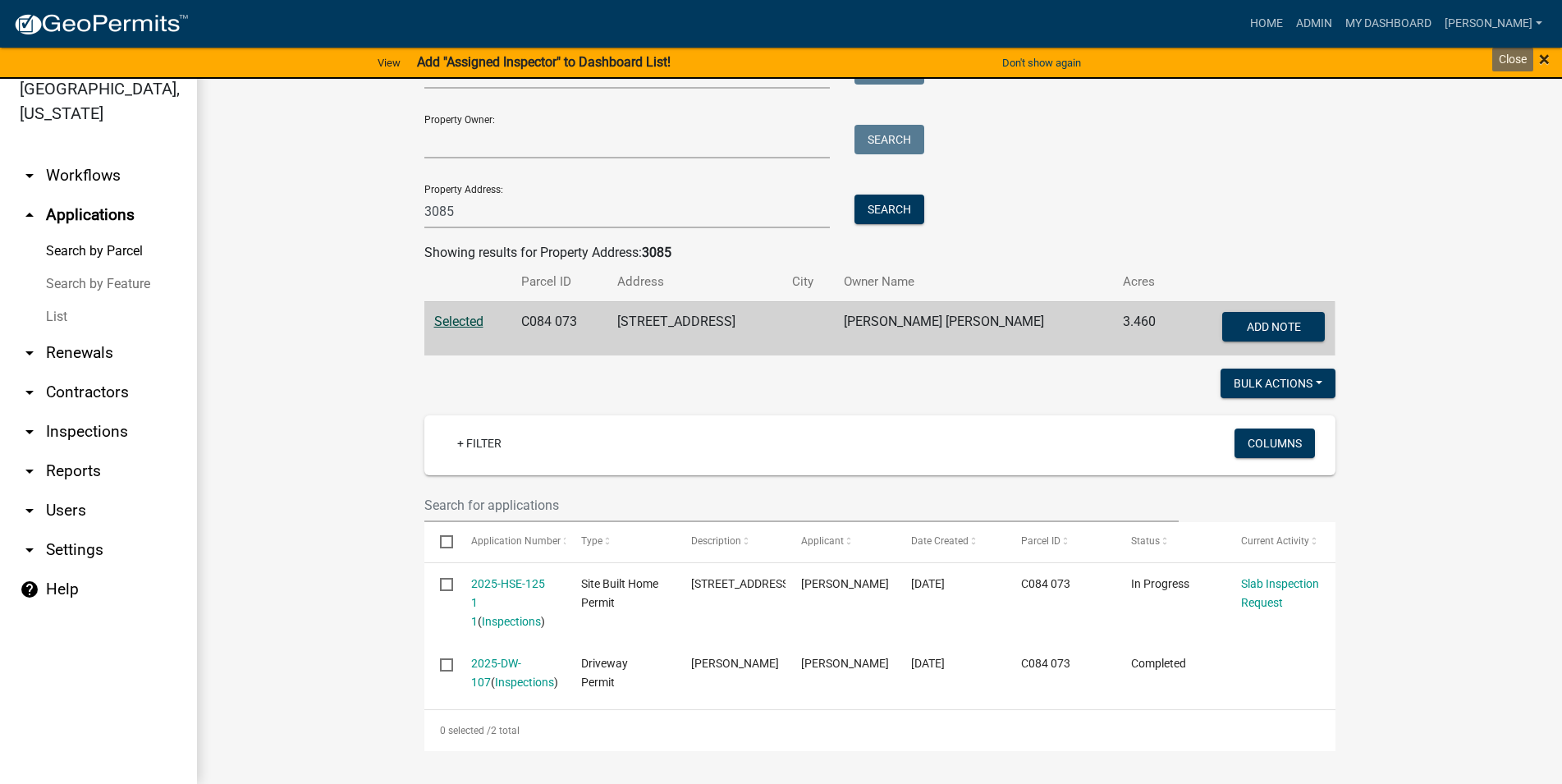
click at [1547, 56] on span "×" at bounding box center [1544, 59] width 11 height 23
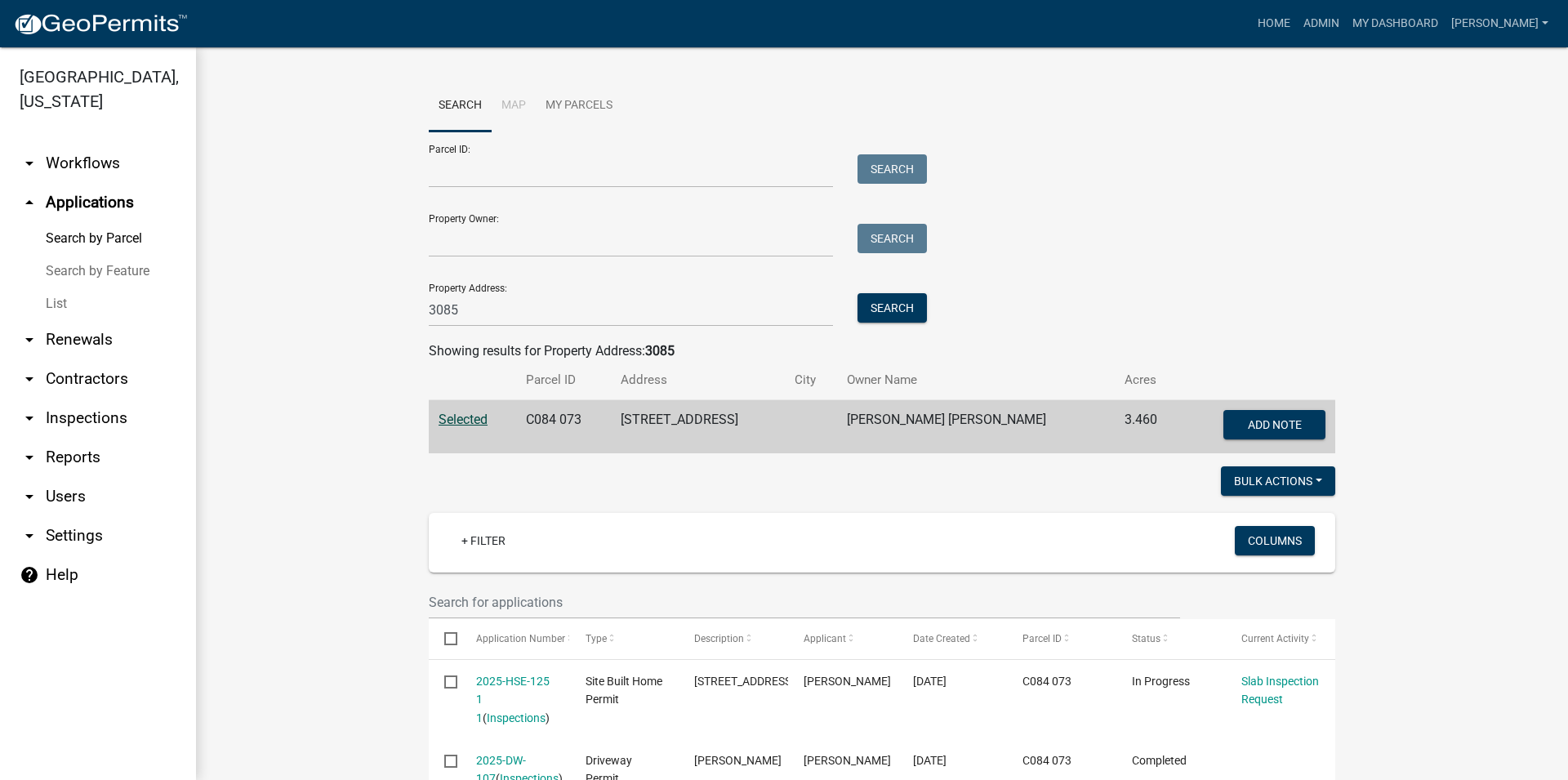
scroll to position [100, 0]
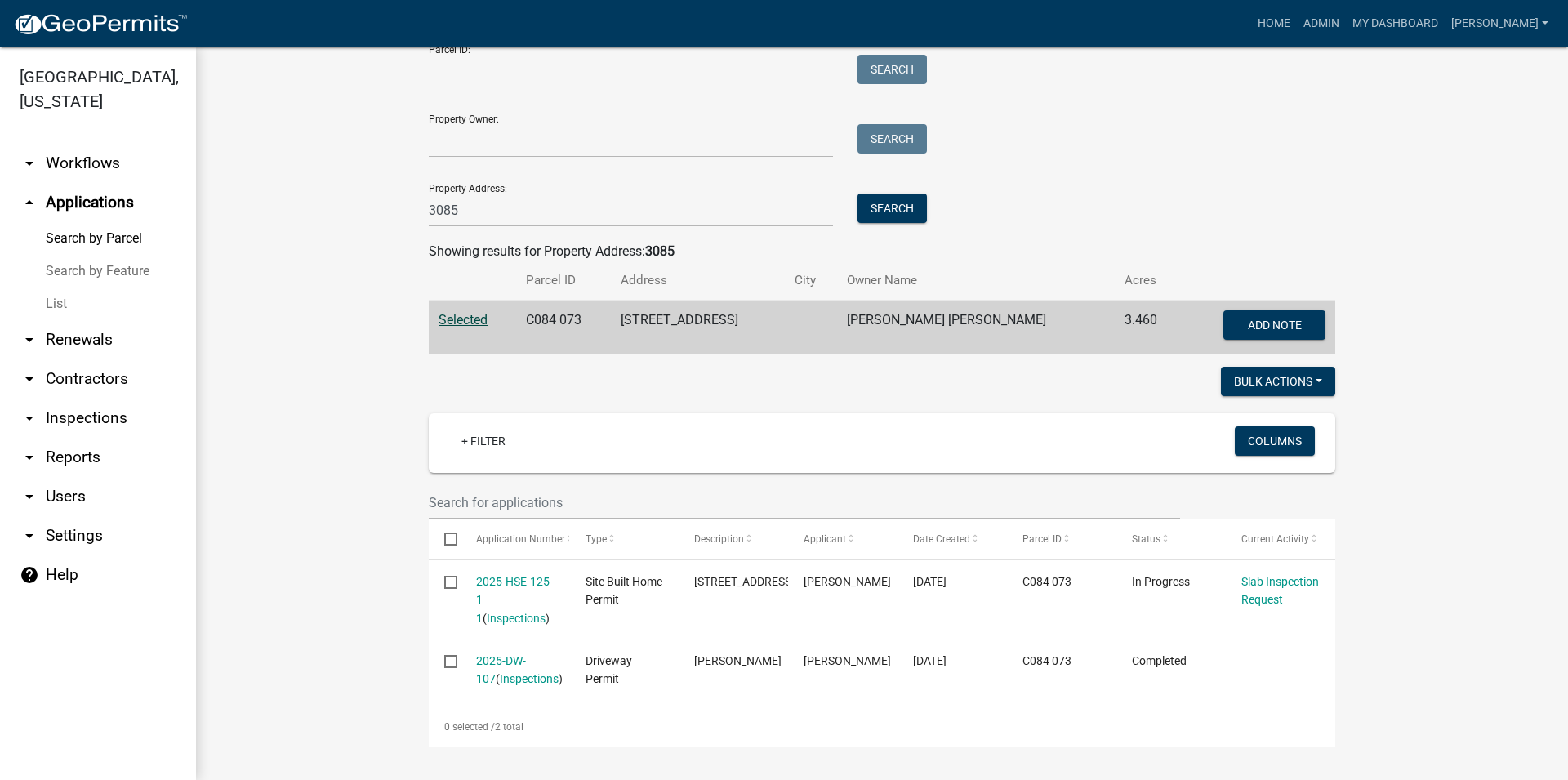
click at [59, 303] on link "List" at bounding box center [98, 303] width 196 height 33
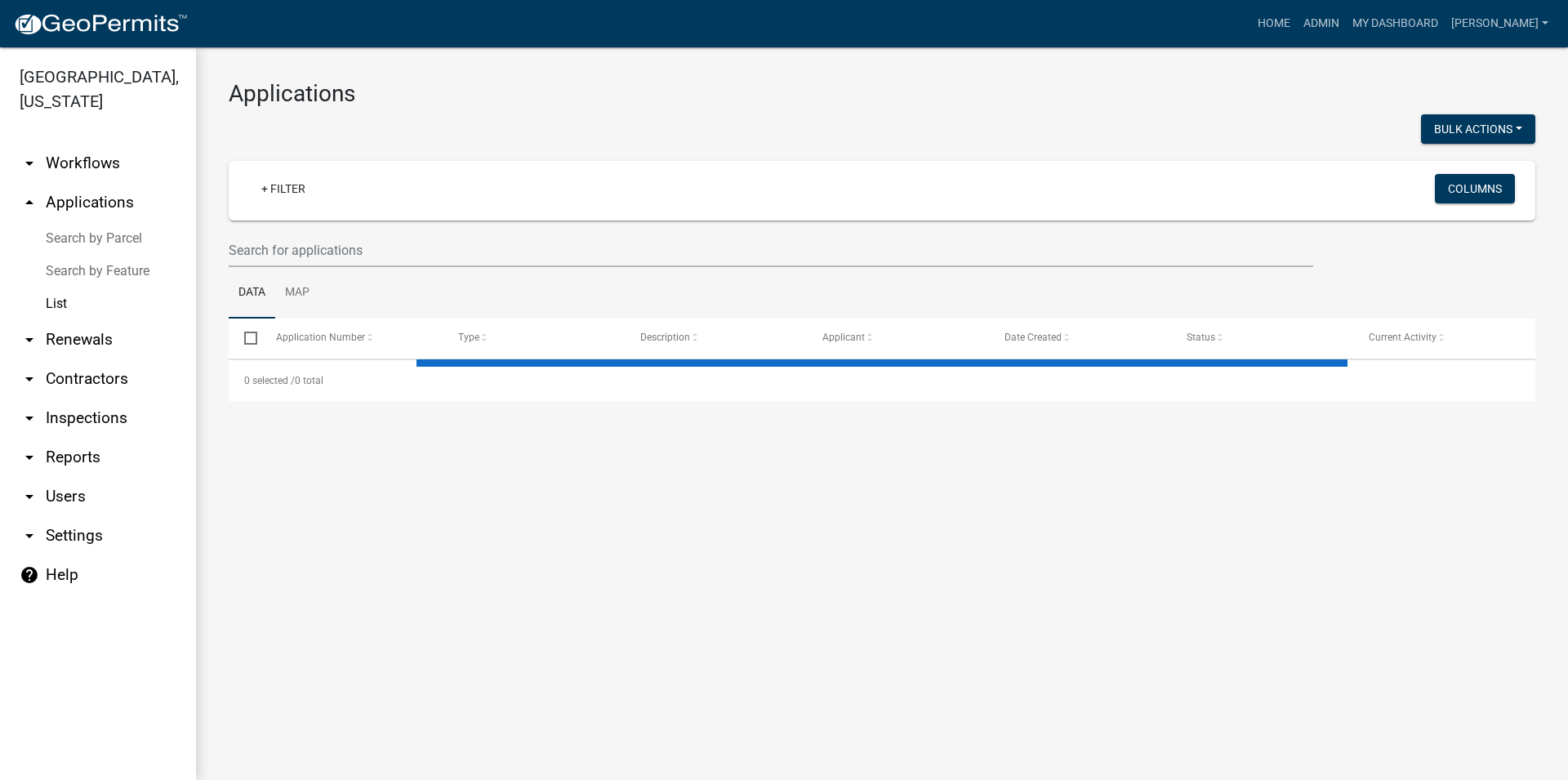
select select "3: 100"
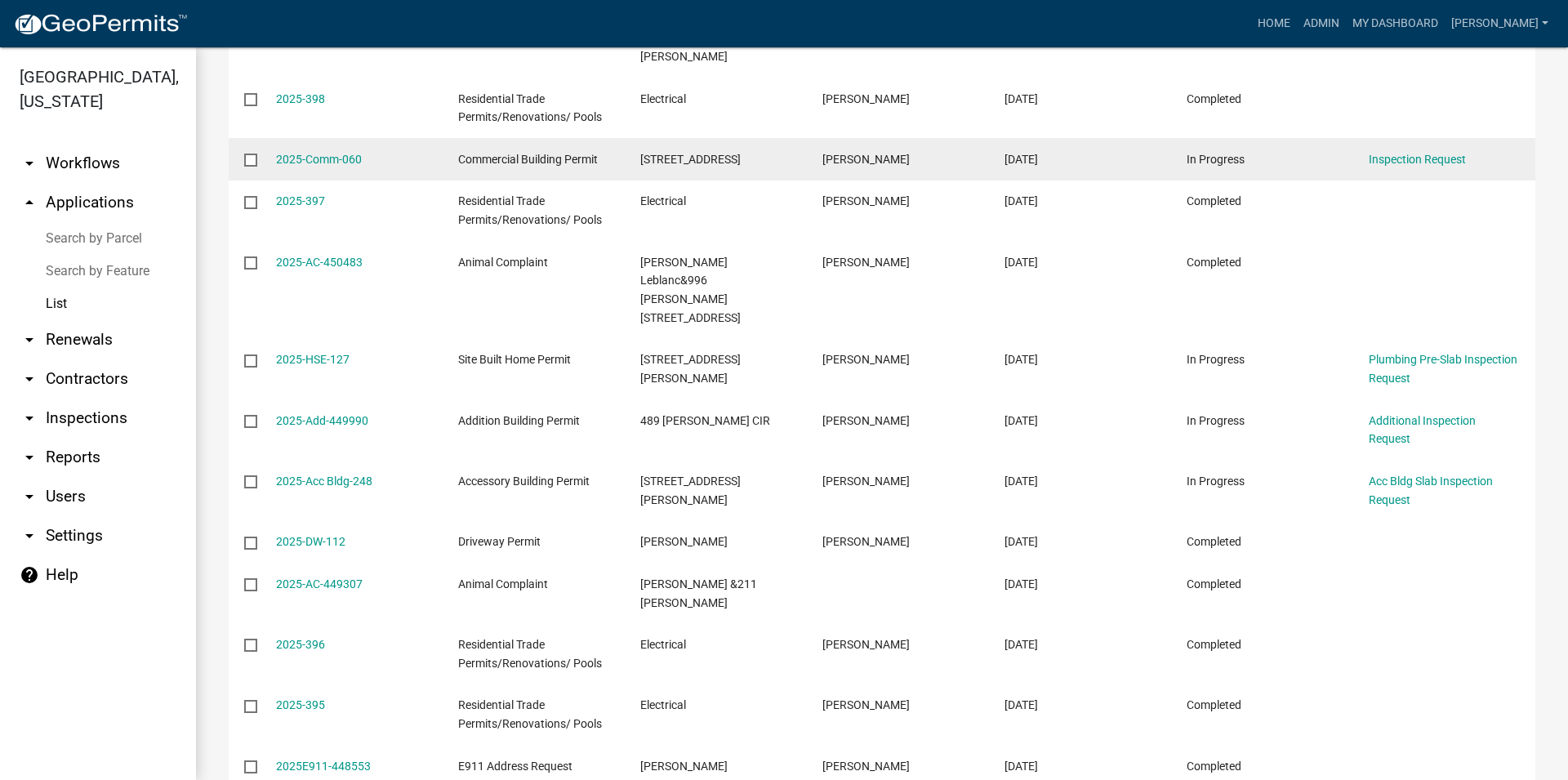
scroll to position [3470, 0]
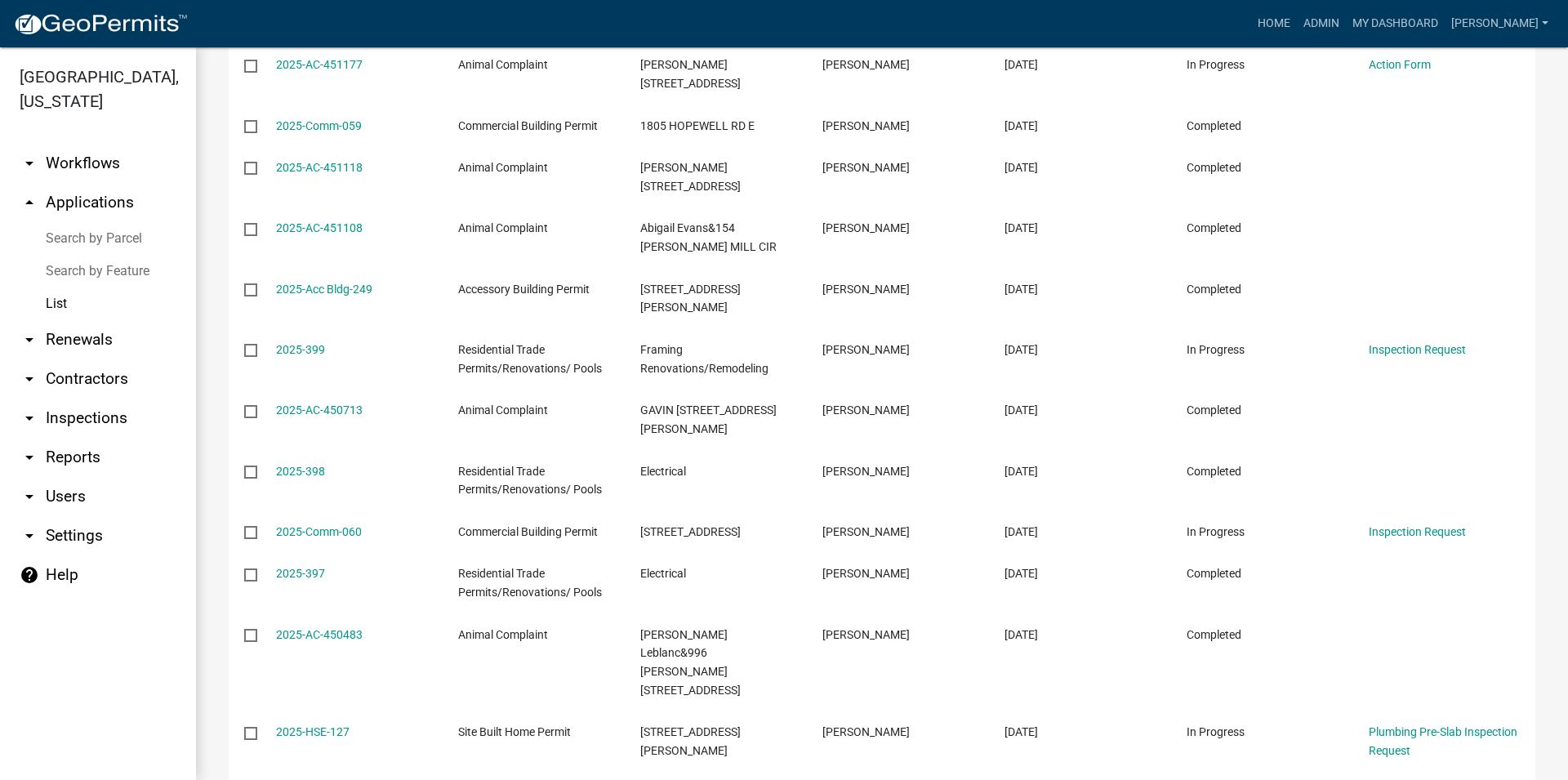
click at [93, 425] on link "arrow_drop_down Inspections" at bounding box center [98, 418] width 196 height 39
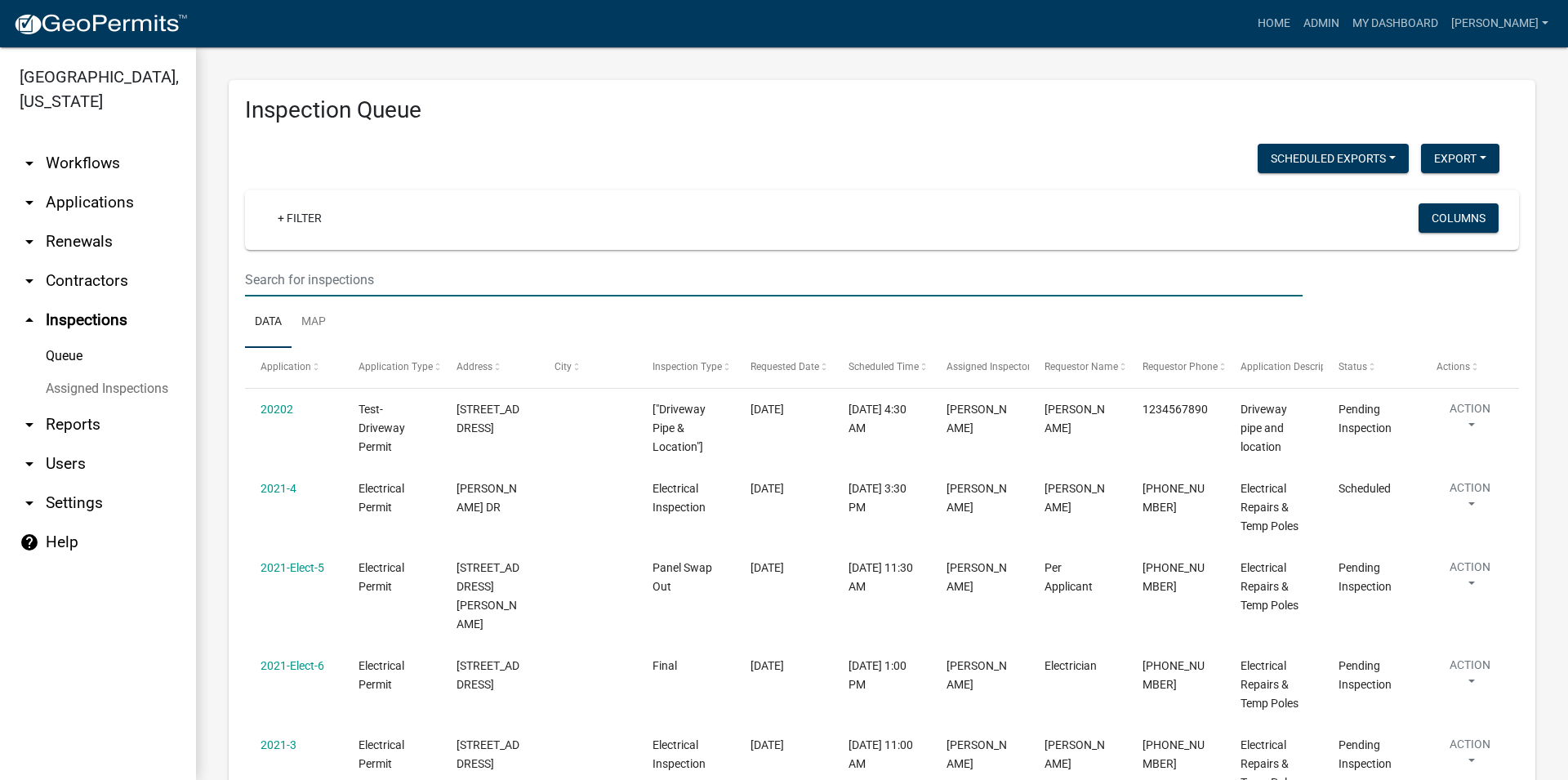
click at [298, 270] on input "text" at bounding box center [773, 280] width 1057 height 34
type input "197"
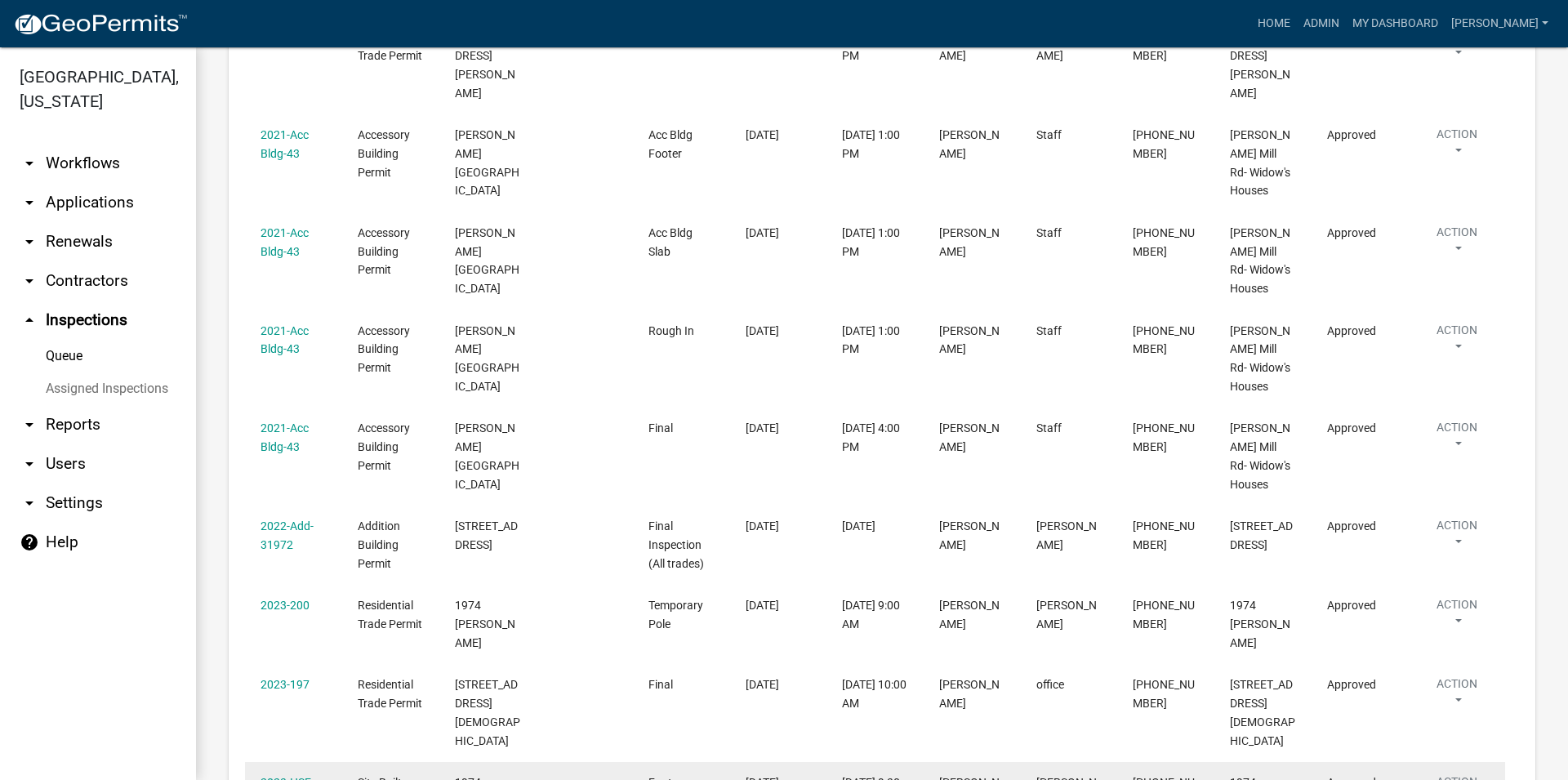
scroll to position [561, 0]
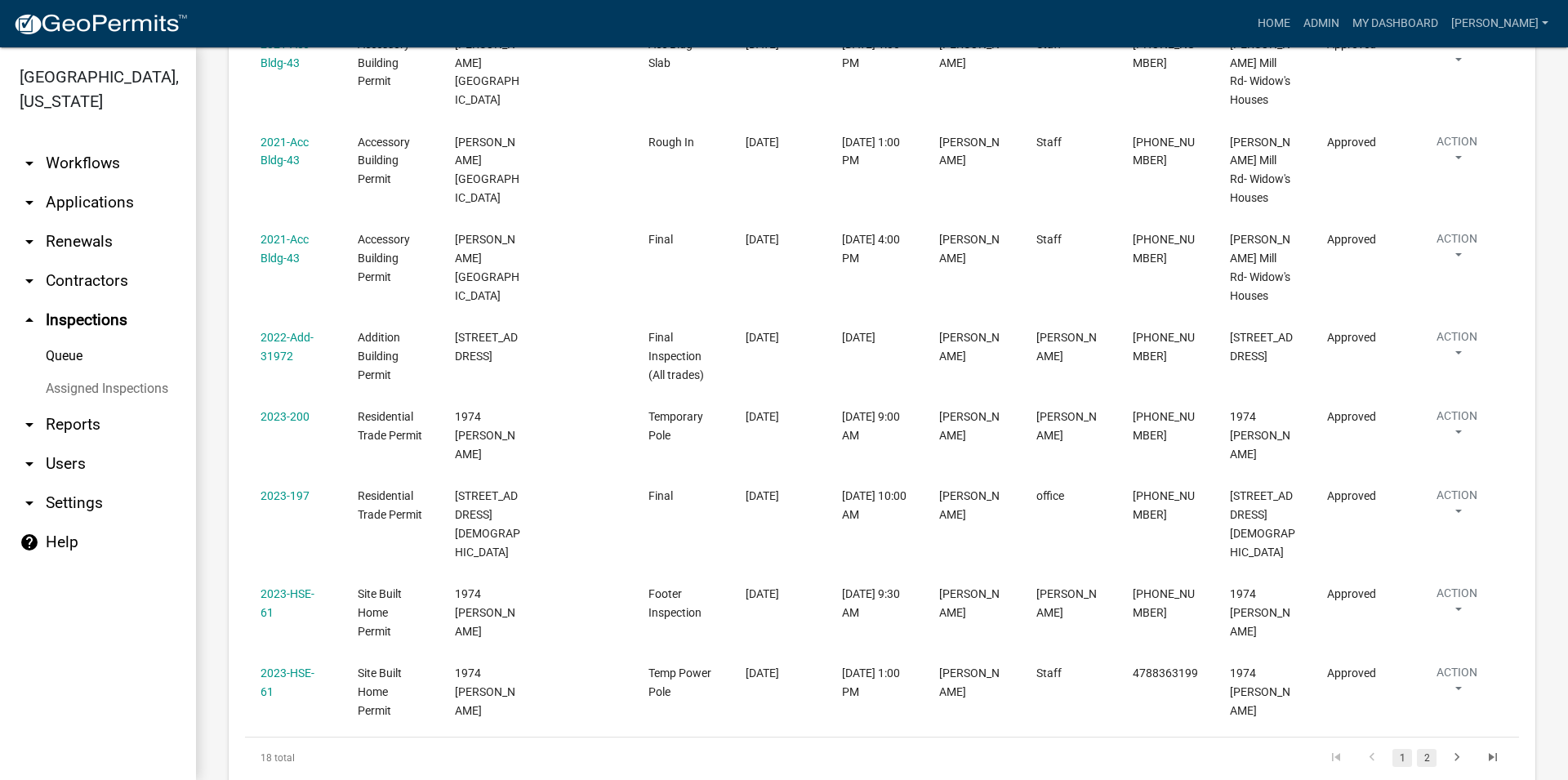
click at [1417, 749] on link "2" at bounding box center [1427, 758] width 20 height 18
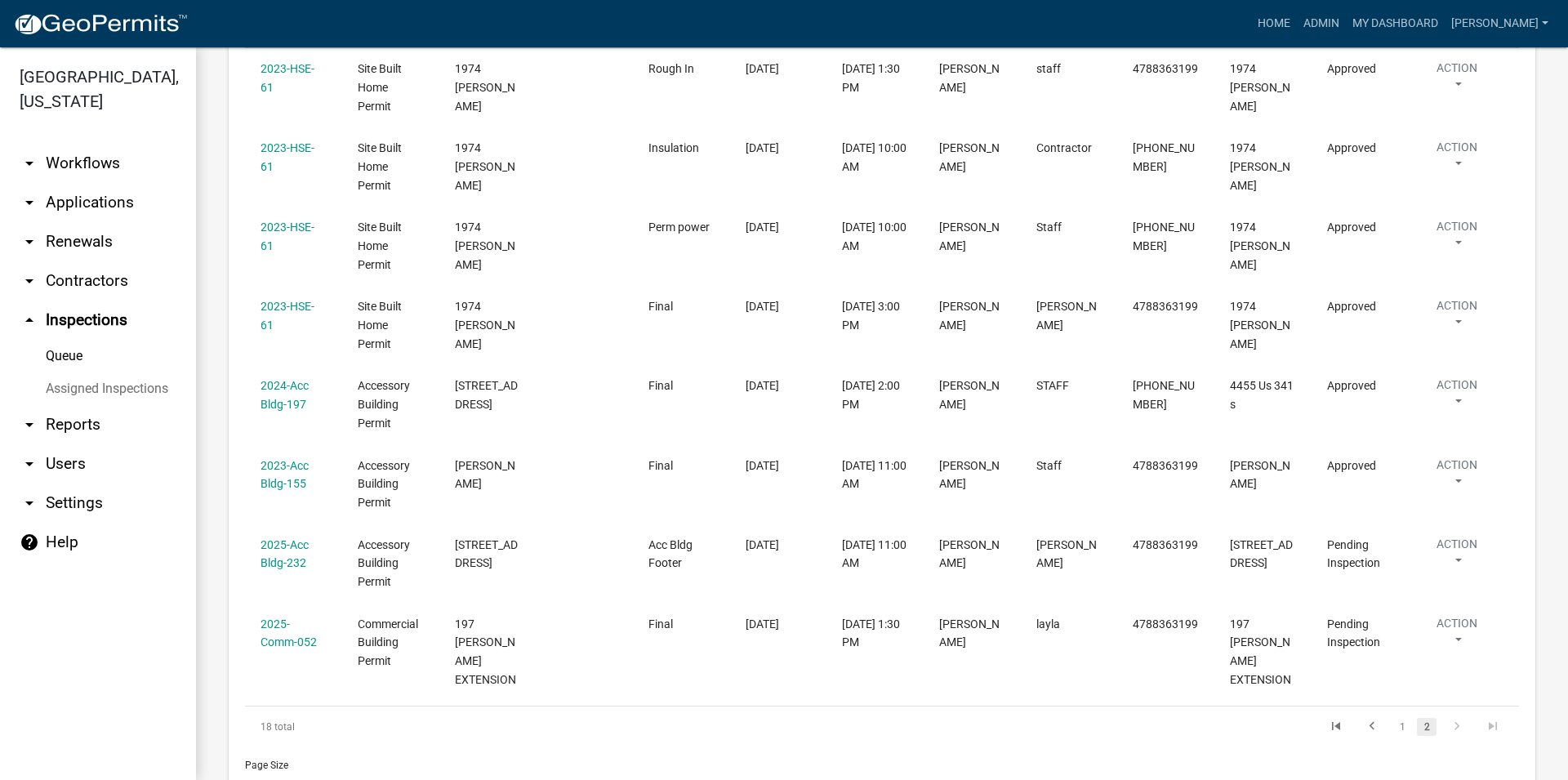
scroll to position [424, 0]
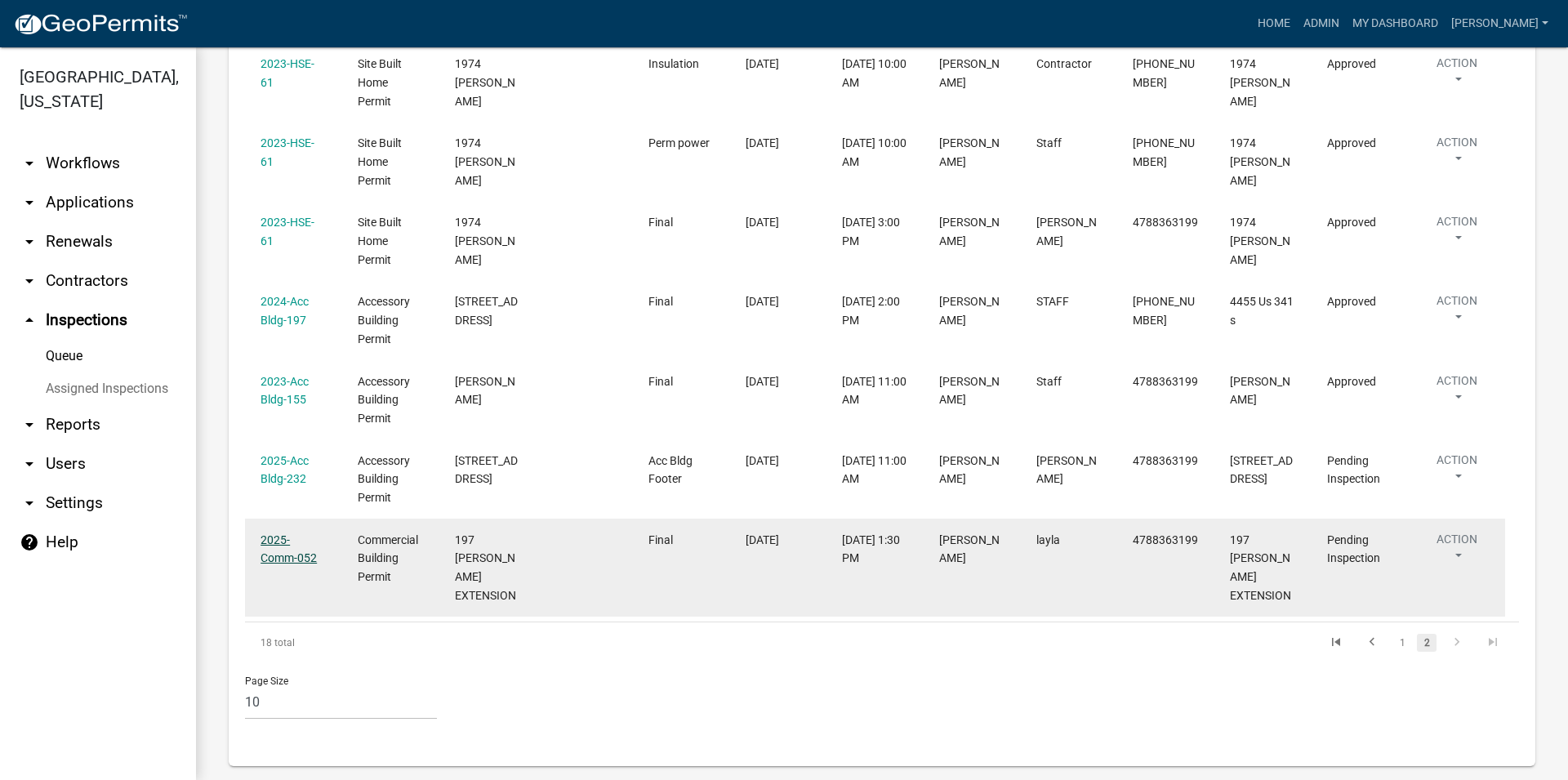
click at [304, 557] on link "2025-Comm-052" at bounding box center [288, 550] width 56 height 32
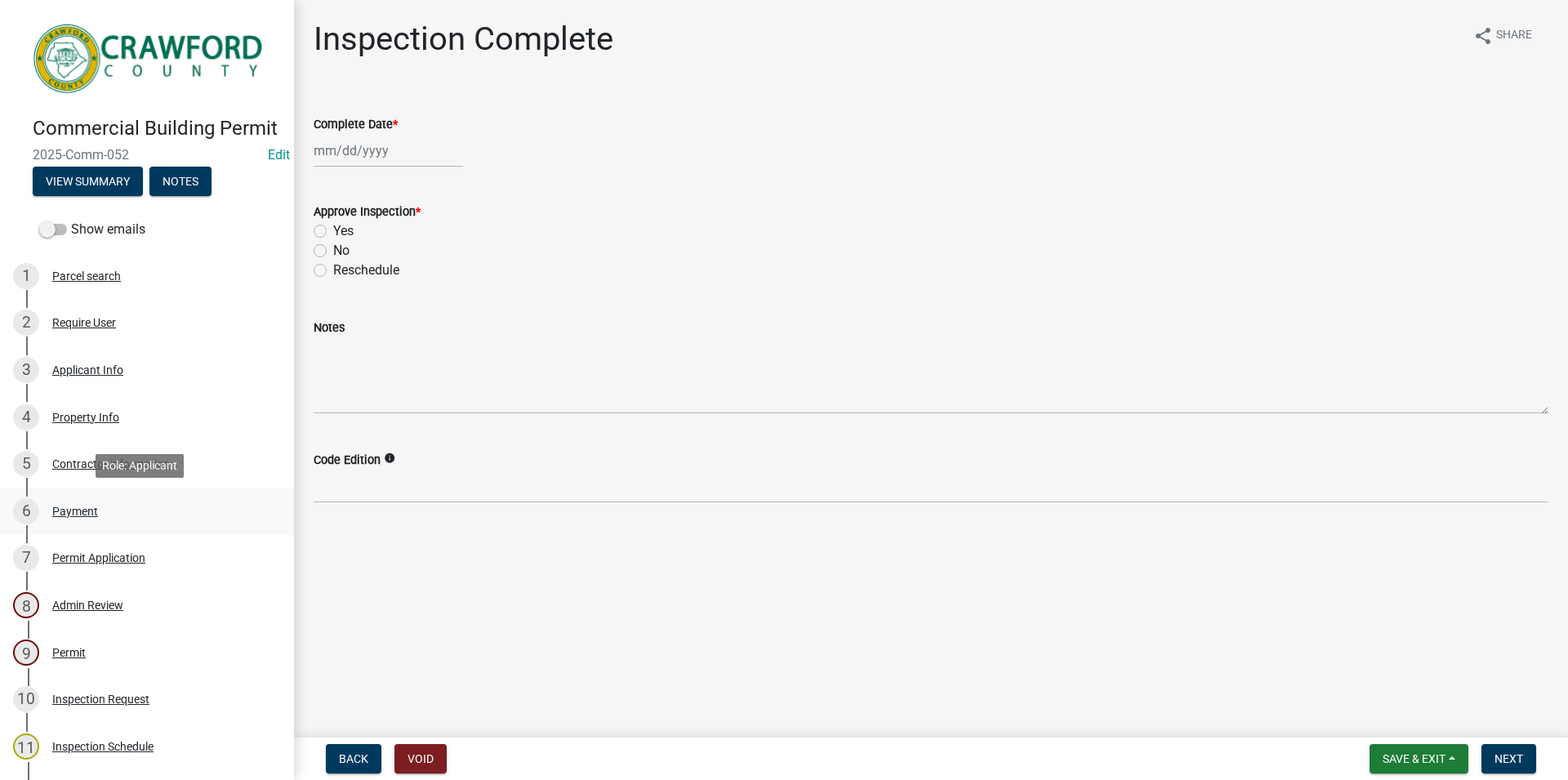
scroll to position [250, 0]
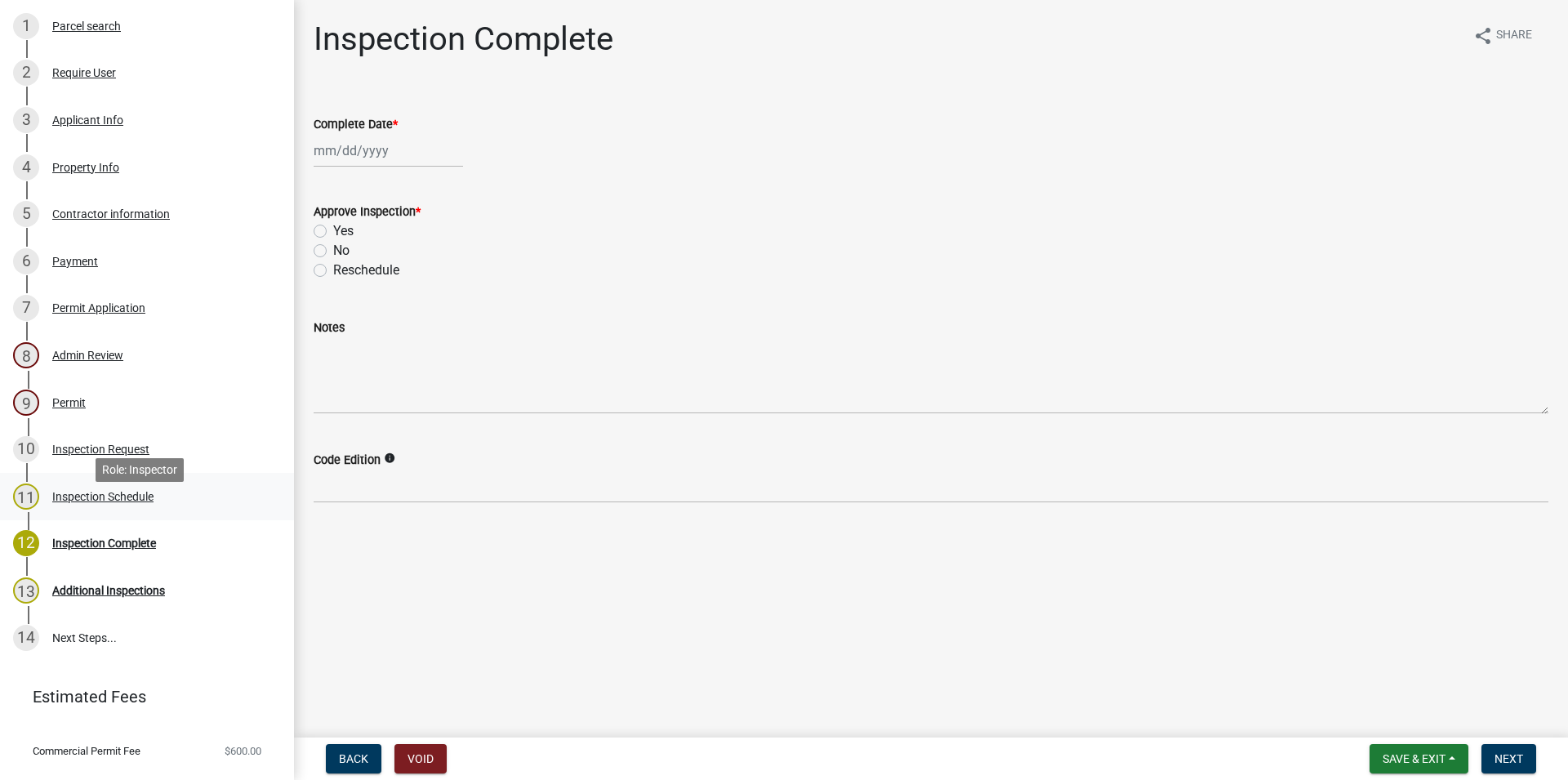
click at [146, 503] on div "Inspection Schedule" at bounding box center [103, 496] width 101 height 12
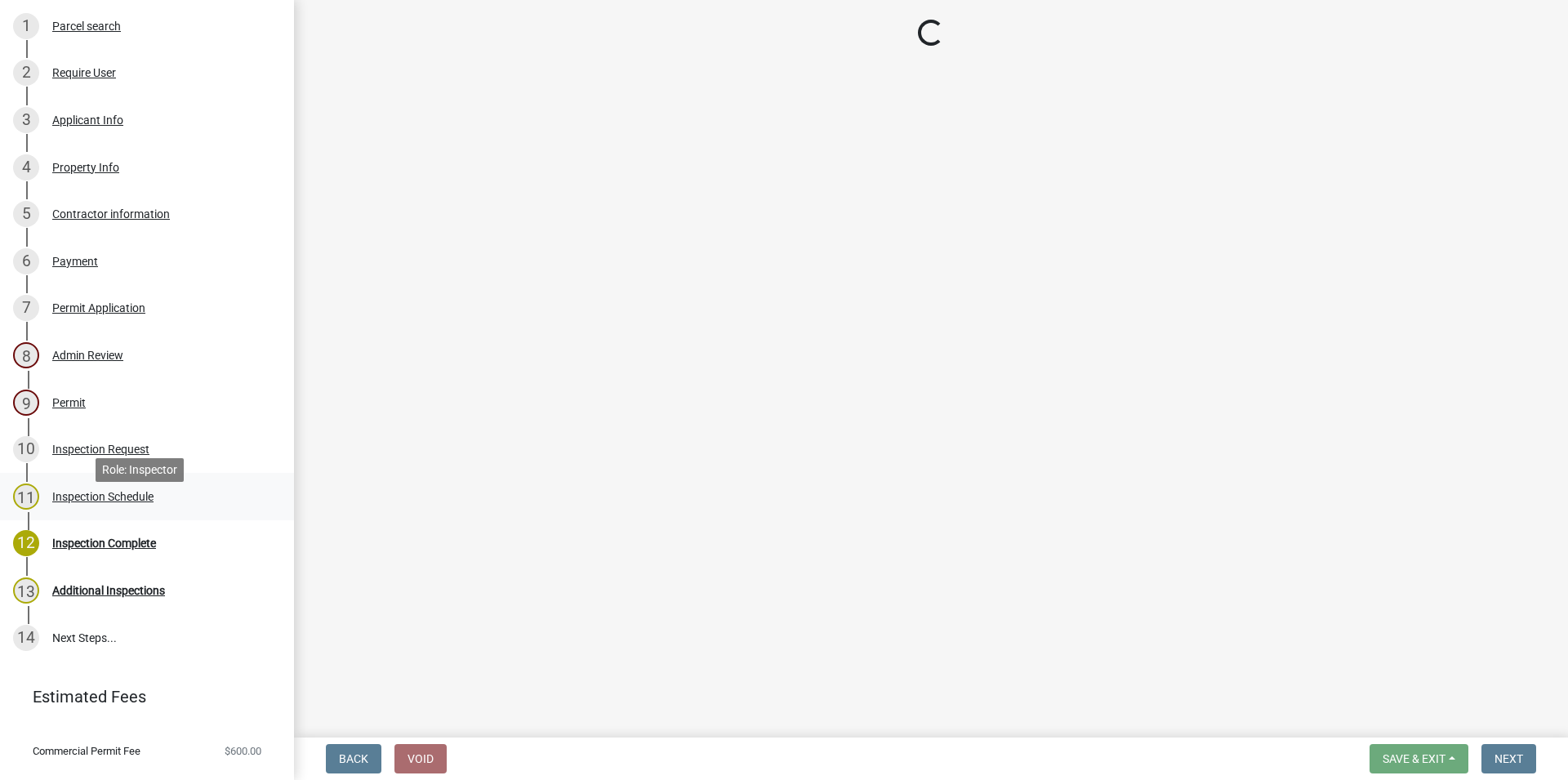
select select "386c4b37-132c-45b4-be0e-b439663810e4"
